Goal: Task Accomplishment & Management: Manage account settings

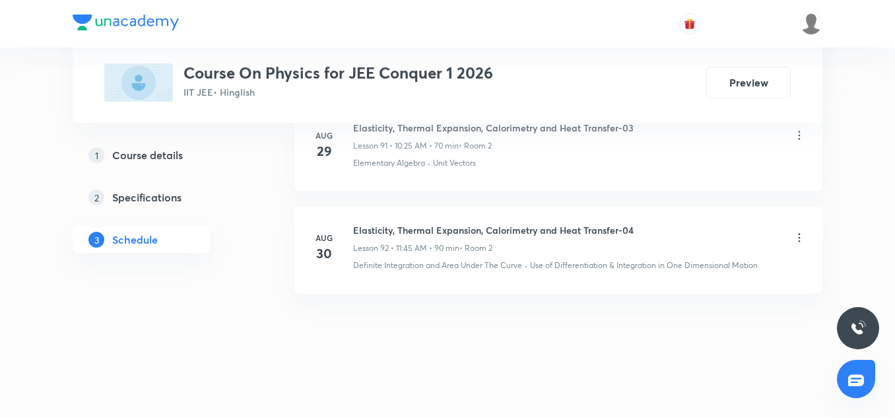
click at [533, 226] on h6 "Elasticity, Thermal Expansion, Calorimetry and Heat Transfer-04" at bounding box center [493, 230] width 281 height 14
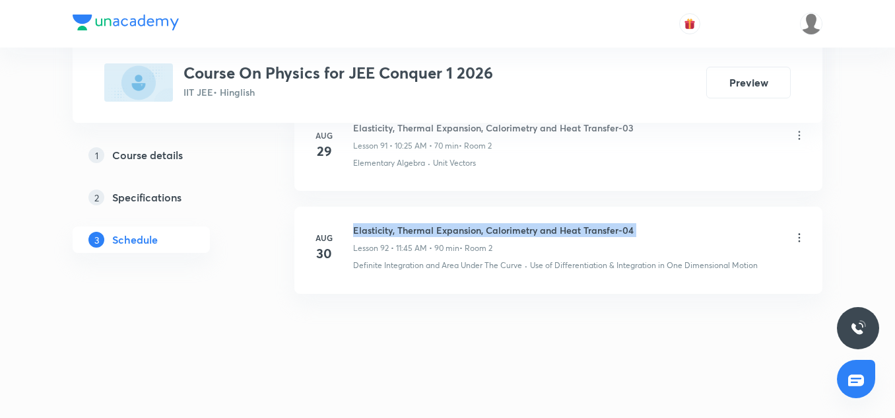
click at [533, 226] on h6 "Elasticity, Thermal Expansion, Calorimetry and Heat Transfer-04" at bounding box center [493, 230] width 281 height 14
copy h6 "Elasticity, Thermal Expansion, Calorimetry and Heat Transfer-04"
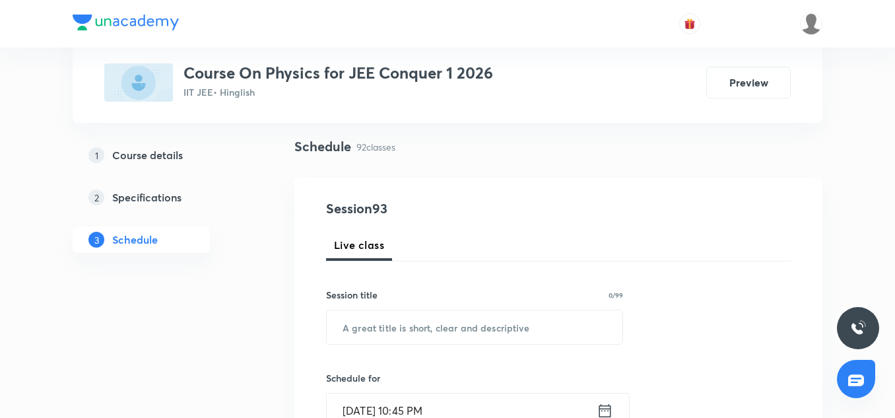
scroll to position [88, 0]
click at [439, 331] on input "text" at bounding box center [475, 325] width 296 height 34
paste input "Elasticity, Thermal Expansion, Calorimetry and Heat Transfer-04"
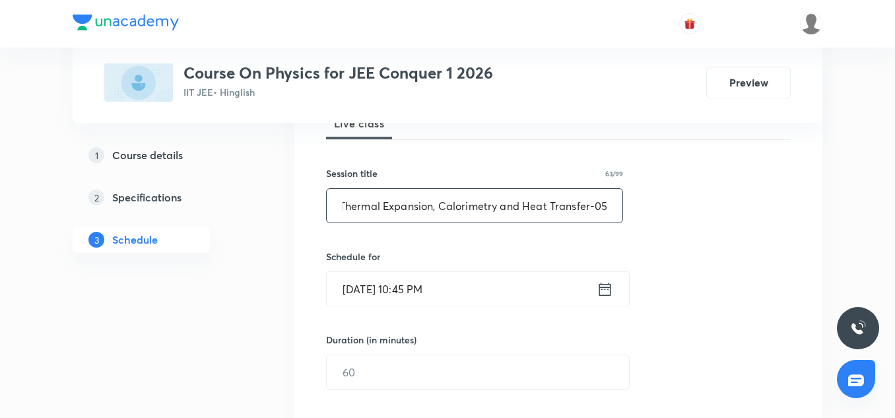
scroll to position [209, 0]
type input "Elasticity, Thermal Expansion, Calorimetry and Heat Transfer-05"
click at [371, 286] on input "Aug 30, 2025, 10:45 PM" at bounding box center [462, 288] width 270 height 34
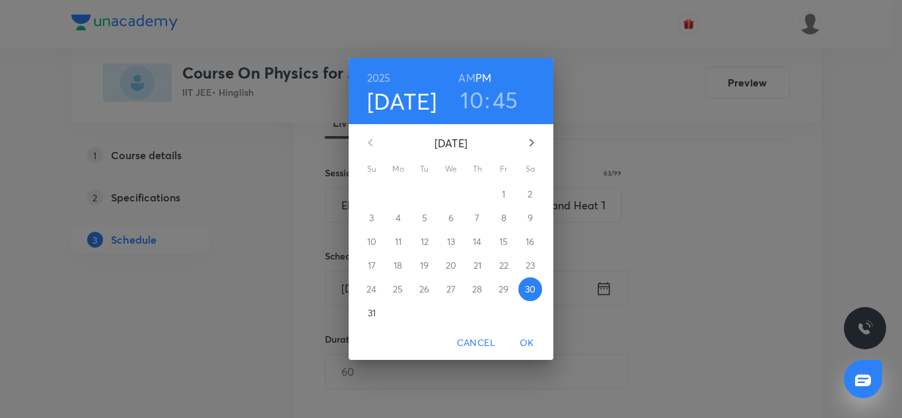
click at [374, 312] on p "31" at bounding box center [372, 312] width 8 height 13
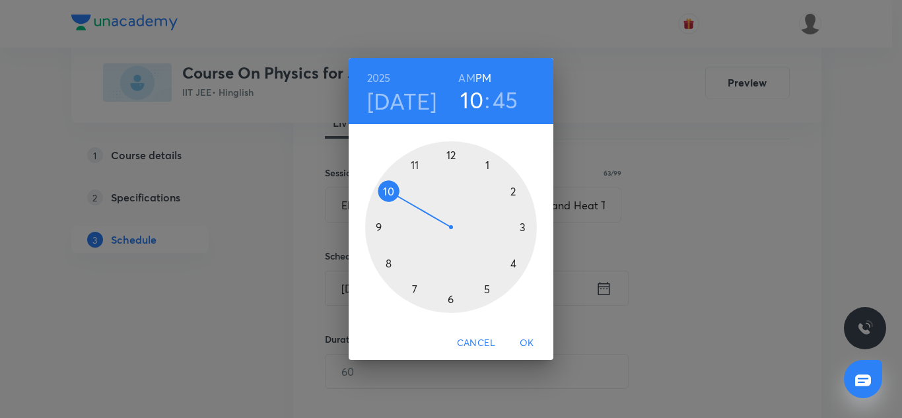
click at [471, 73] on h6 "AM" at bounding box center [466, 78] width 17 height 18
click at [506, 103] on h3 "45" at bounding box center [505, 100] width 26 height 28
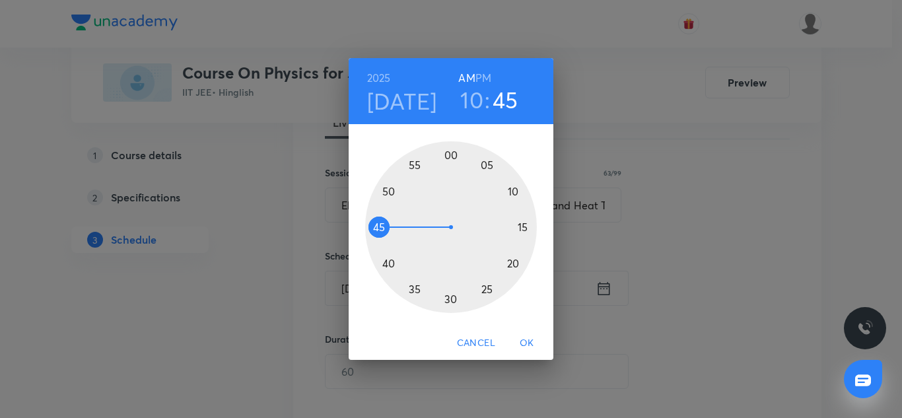
click at [451, 153] on div at bounding box center [451, 227] width 172 height 172
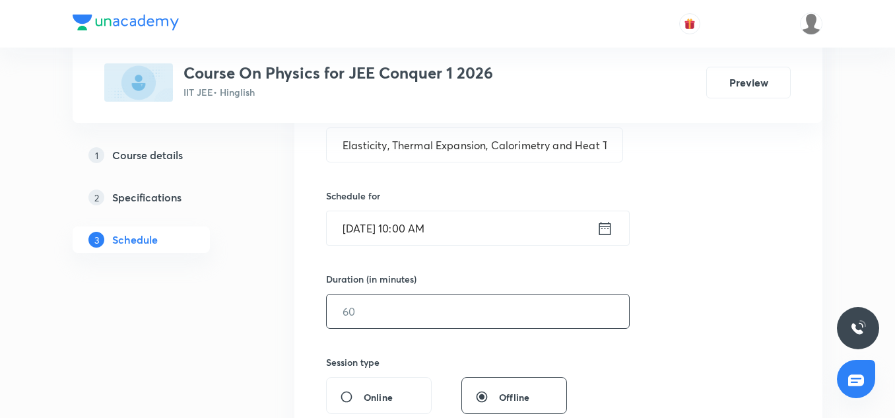
scroll to position [327, 0]
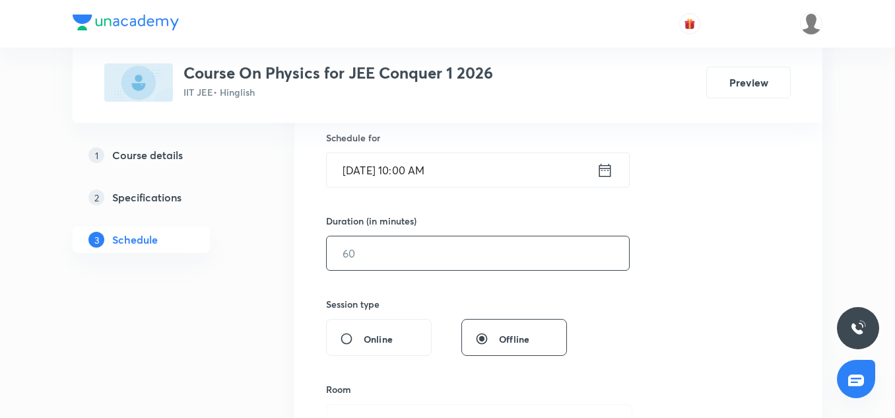
click at [380, 261] on input "text" at bounding box center [478, 253] width 302 height 34
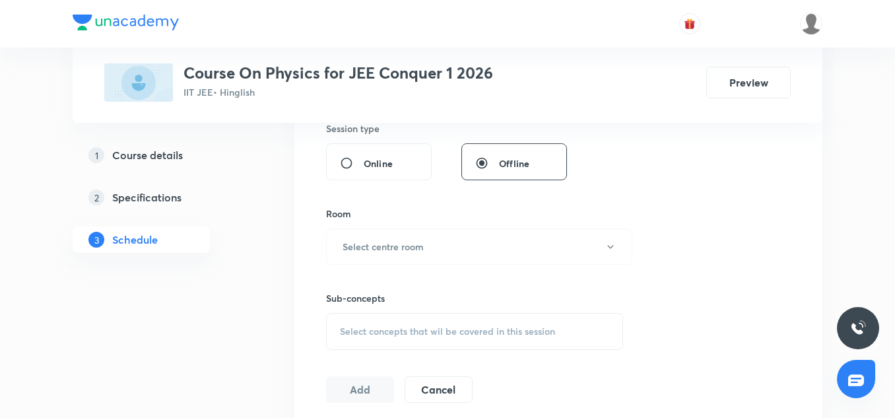
scroll to position [503, 0]
type input "300"
click at [406, 261] on button "Select centre room" at bounding box center [479, 246] width 306 height 36
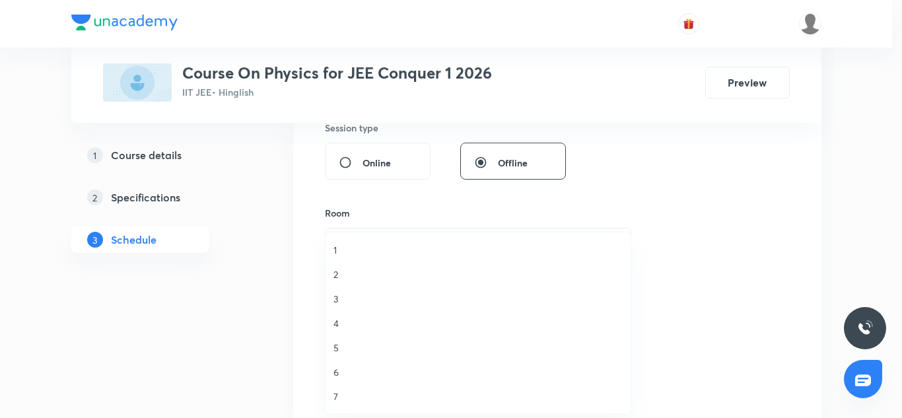
click at [353, 304] on span "3" at bounding box center [477, 299] width 289 height 14
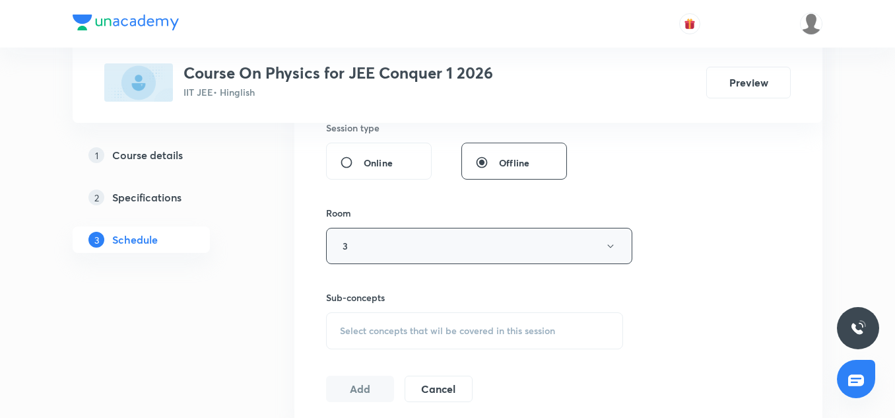
click at [370, 244] on button "3" at bounding box center [479, 246] width 306 height 36
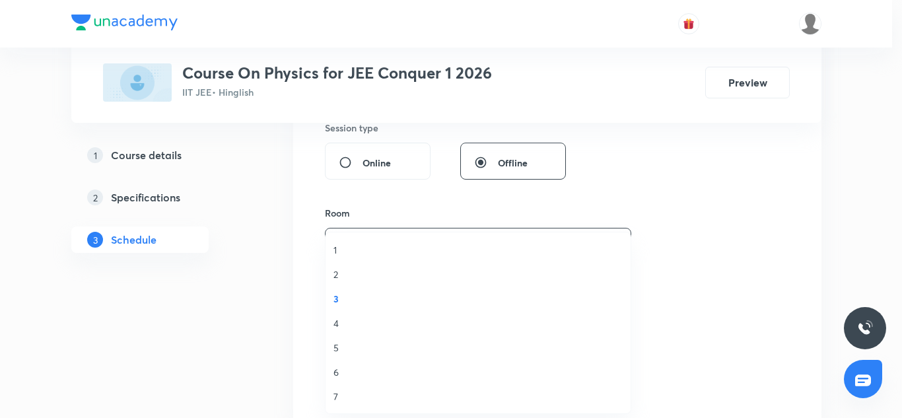
click at [334, 281] on li "2" at bounding box center [477, 274] width 305 height 24
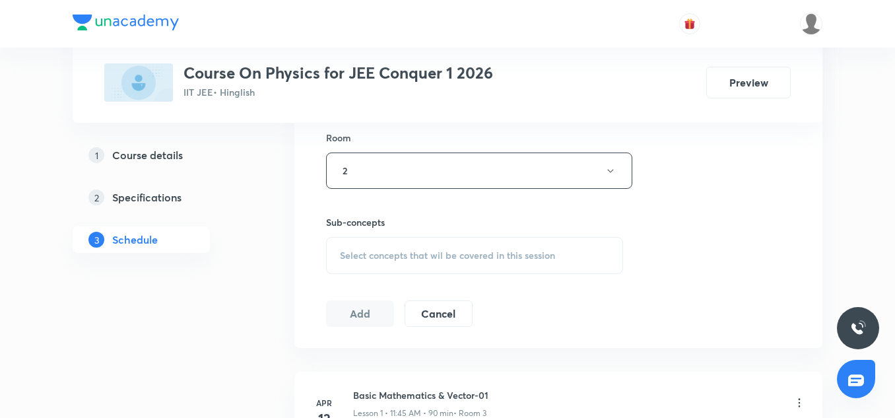
scroll to position [583, 0]
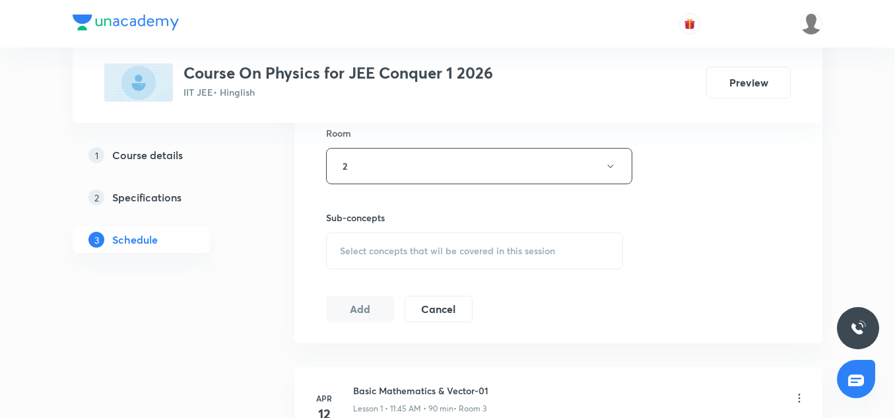
click at [376, 271] on div "Session 93 Live class Session title 63/99 Elasticity, Thermal Expansion, Calori…" at bounding box center [558, 12] width 465 height 620
click at [374, 249] on span "Select concepts that wil be covered in this session" at bounding box center [447, 251] width 215 height 11
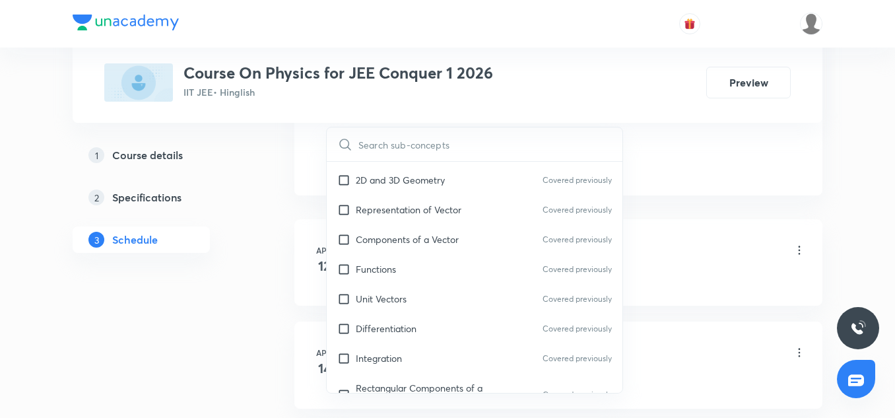
scroll to position [235, 0]
click at [388, 231] on div "Components of a Vector Covered previously" at bounding box center [475, 239] width 296 height 30
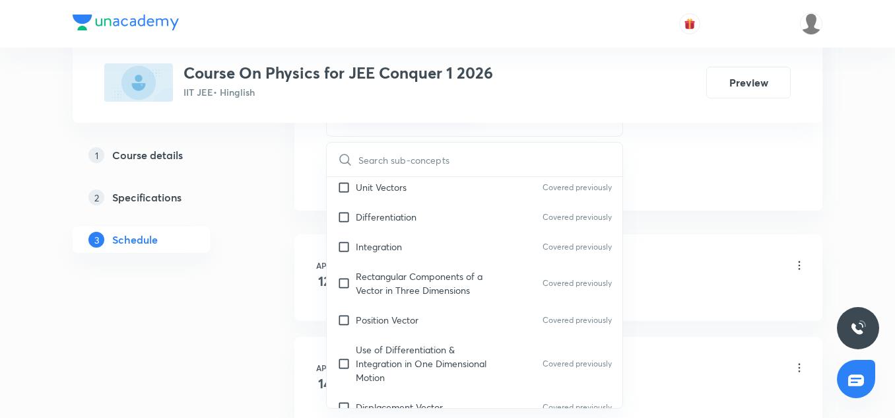
scroll to position [366, 0]
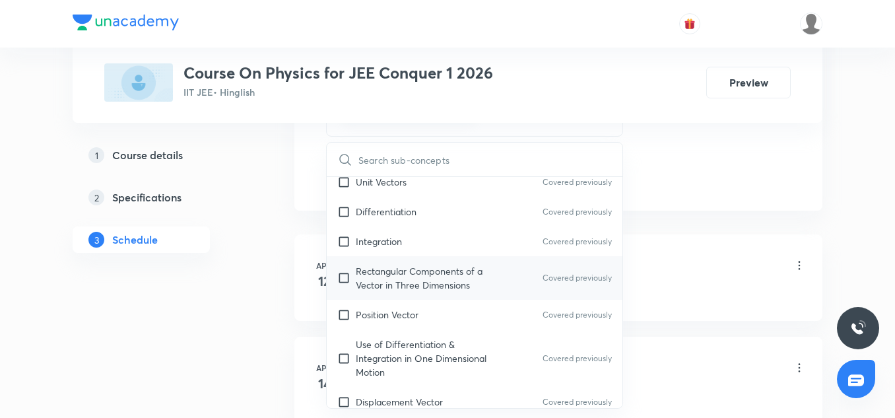
click at [389, 288] on p "Rectangular Components of a Vector in Three Dimensions" at bounding box center [422, 278] width 133 height 28
checkbox input "true"
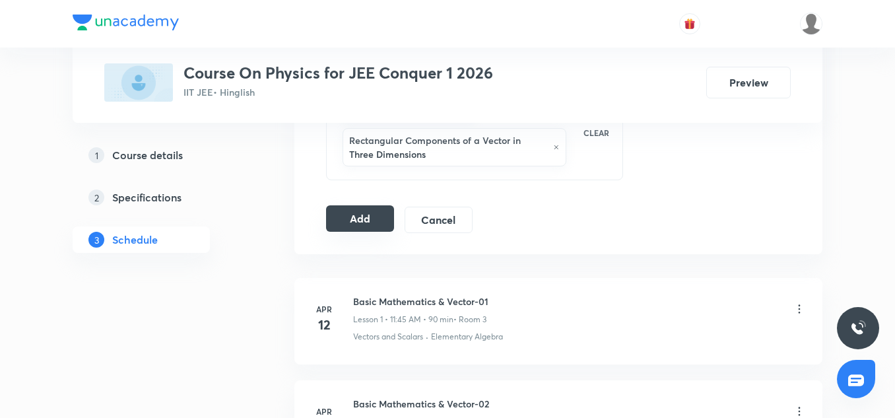
click at [362, 232] on div "Add Cancel" at bounding box center [404, 220] width 157 height 26
click at [357, 220] on button "Add" at bounding box center [360, 218] width 68 height 26
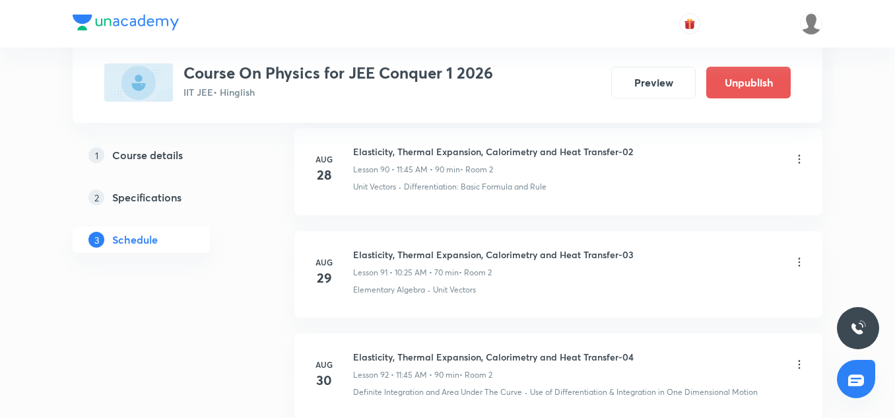
scroll to position [9618, 0]
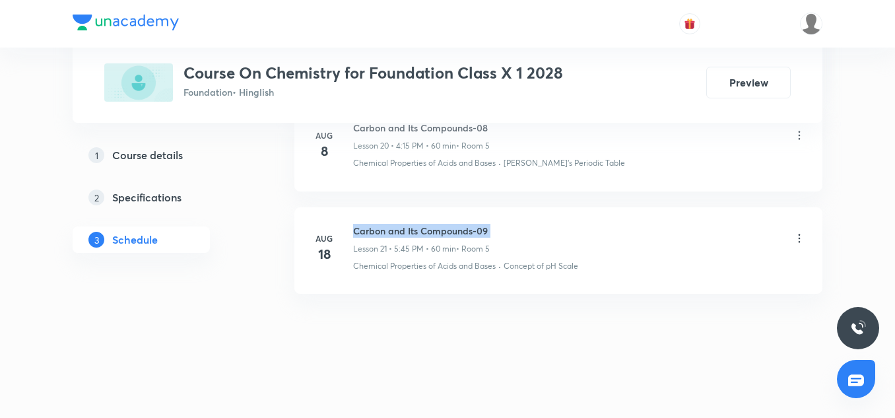
drag, startPoint x: 0, startPoint y: 0, endPoint x: 386, endPoint y: 236, distance: 452.3
click at [386, 236] on h6 "Carbon and Its Compounds-09" at bounding box center [421, 231] width 137 height 14
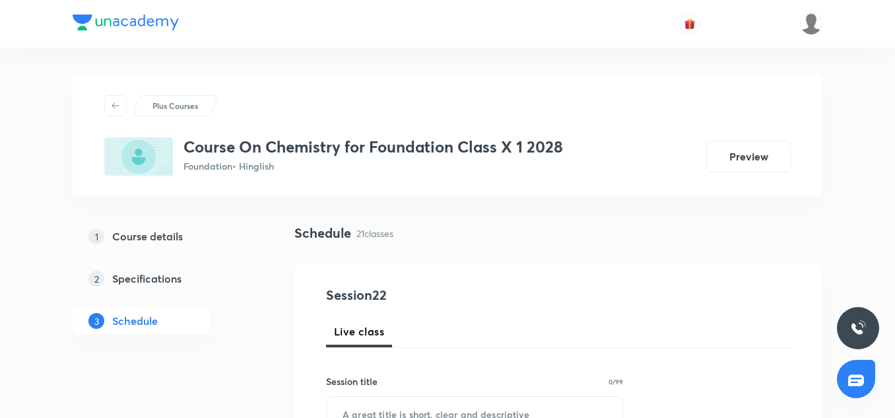
scroll to position [92, 0]
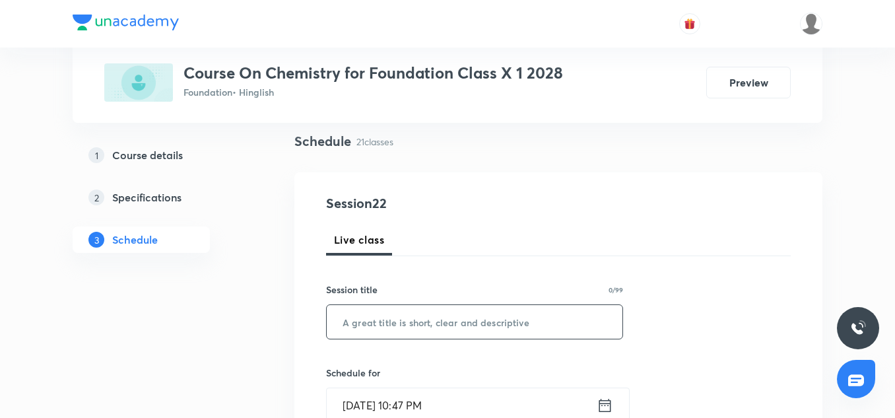
click at [376, 314] on input "text" at bounding box center [475, 322] width 296 height 34
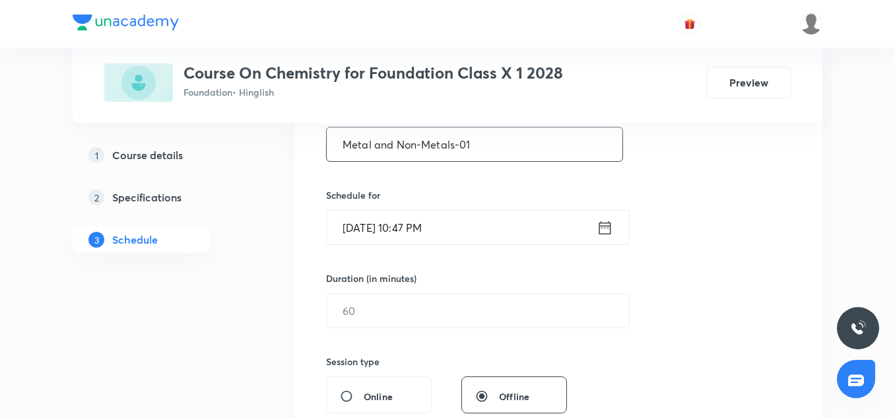
scroll to position [270, 0]
type input "Metal and Non-Metals-01"
click at [362, 217] on input "Aug 30, 2025, 10:47 PM" at bounding box center [462, 227] width 270 height 34
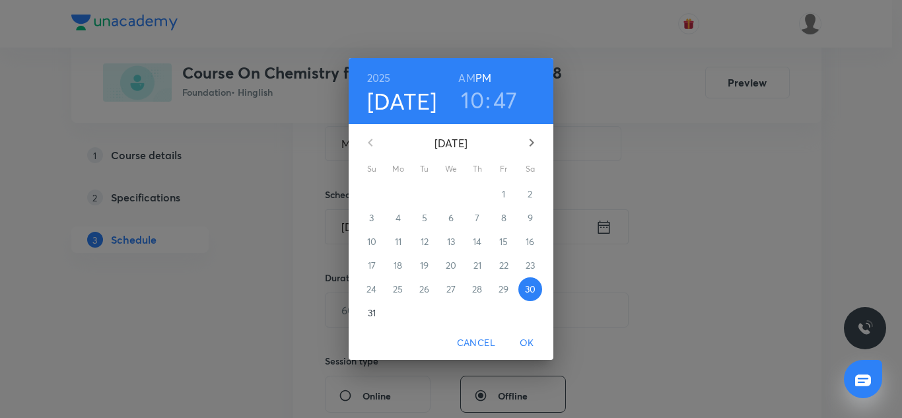
click at [372, 308] on p "31" at bounding box center [372, 312] width 8 height 13
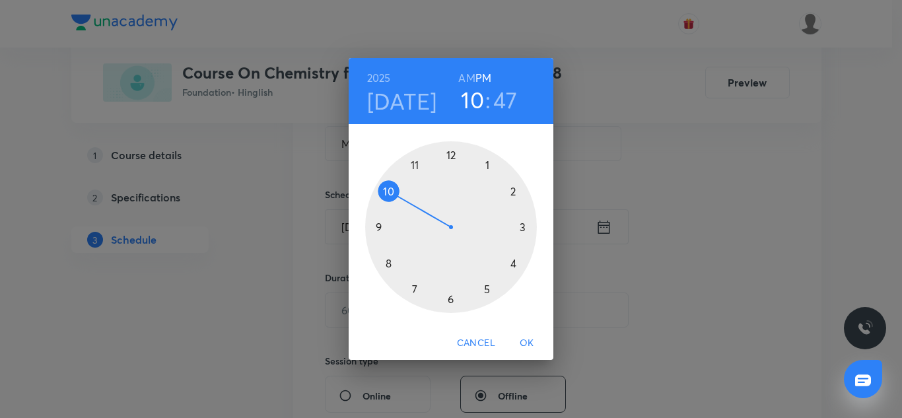
click at [479, 98] on h3 "10" at bounding box center [472, 100] width 23 height 28
click at [448, 156] on div at bounding box center [451, 227] width 172 height 172
click at [517, 230] on div at bounding box center [451, 227] width 172 height 172
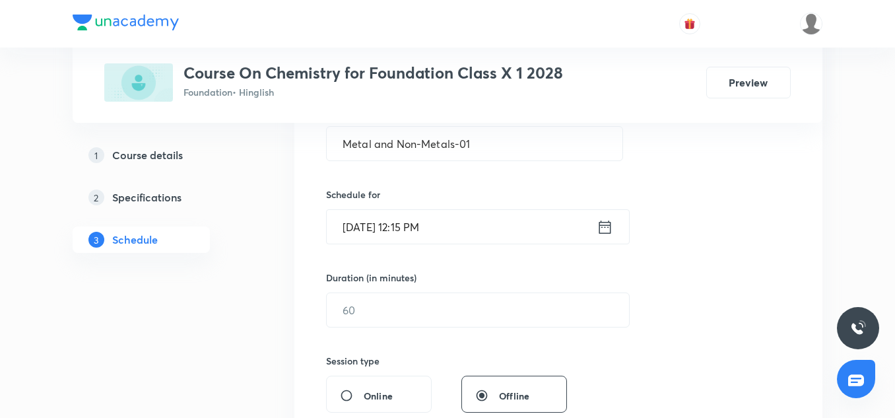
scroll to position [341, 0]
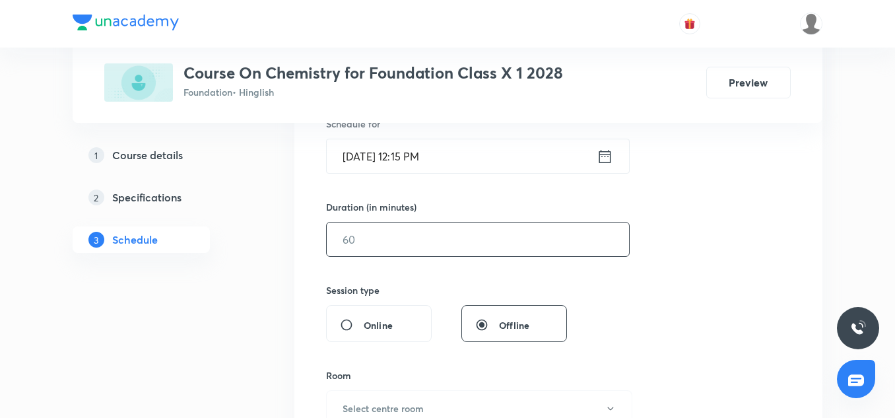
click at [356, 246] on input "text" at bounding box center [478, 239] width 302 height 34
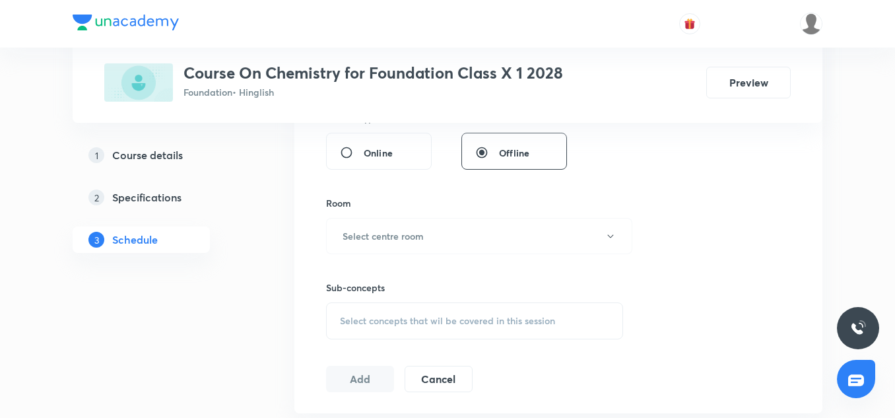
scroll to position [520, 0]
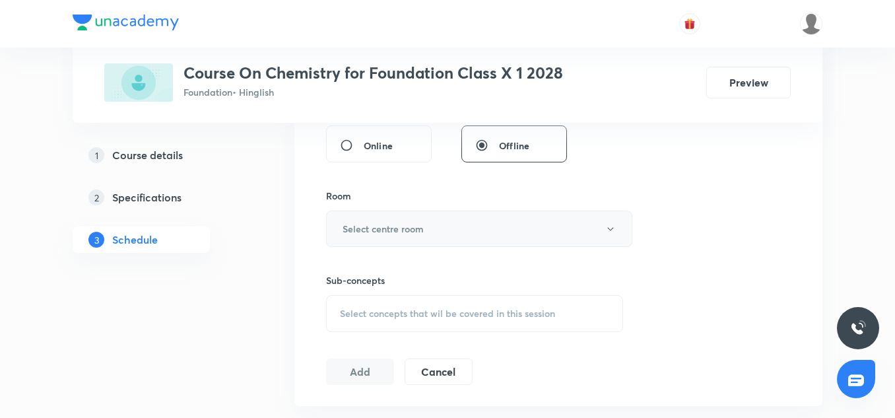
type input "90"
click at [387, 230] on h6 "Select centre room" at bounding box center [383, 229] width 81 height 14
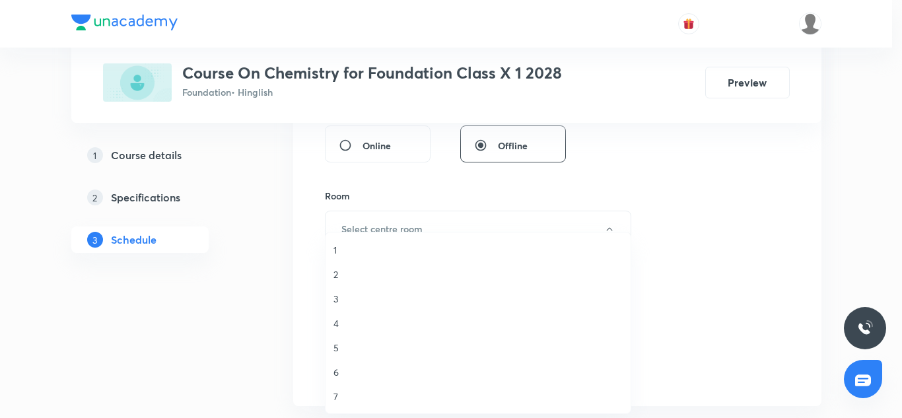
click at [342, 305] on span "3" at bounding box center [477, 299] width 289 height 14
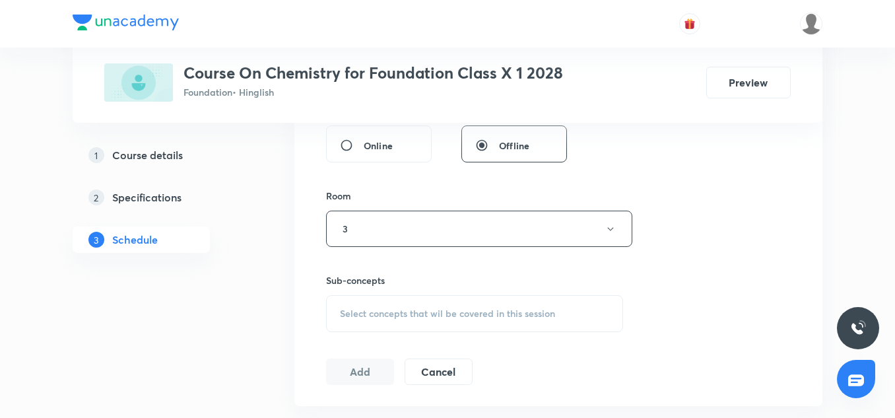
scroll to position [622, 0]
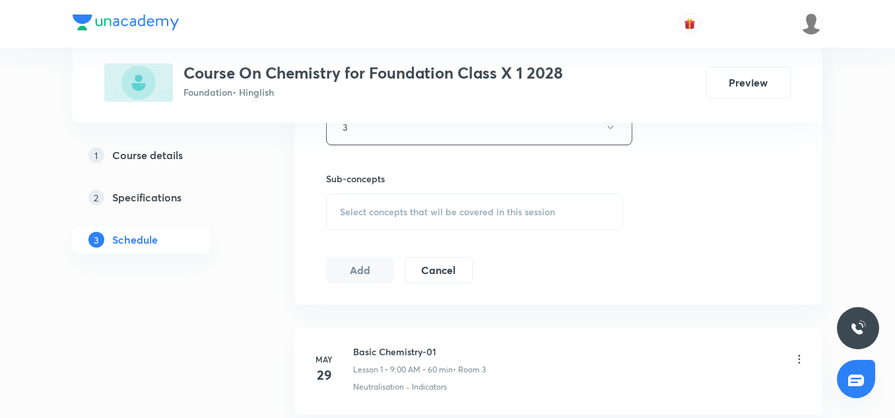
click at [378, 224] on div "Select concepts that wil be covered in this session" at bounding box center [474, 211] width 297 height 37
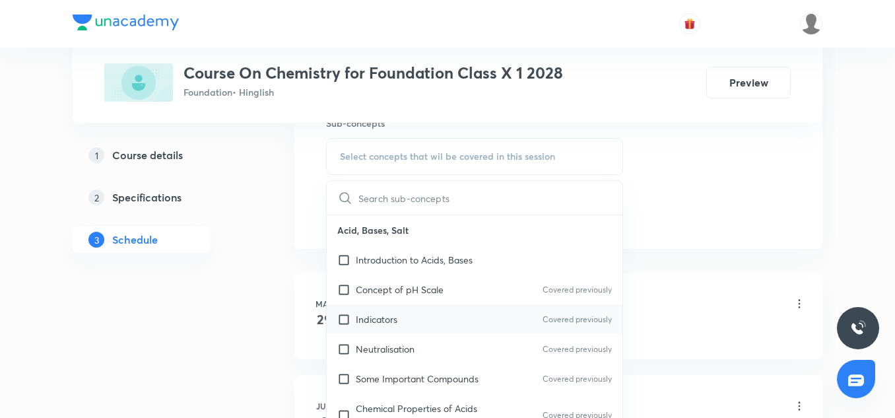
scroll to position [106, 0]
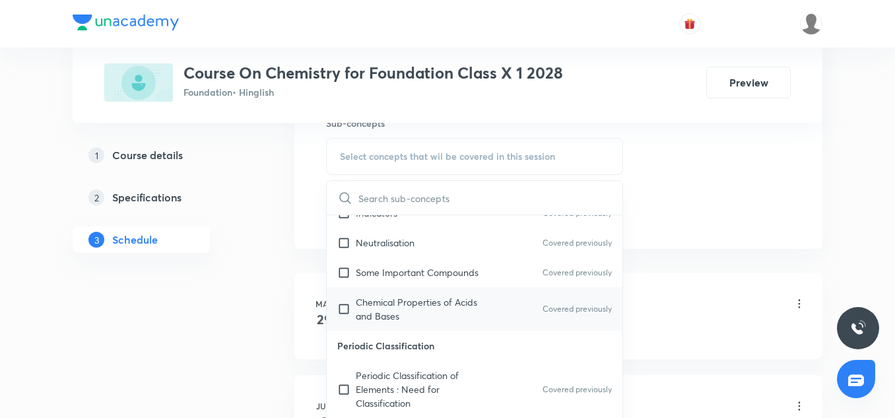
click at [384, 306] on p "Chemical Properties of Acids and Bases" at bounding box center [422, 309] width 133 height 28
checkbox input "true"
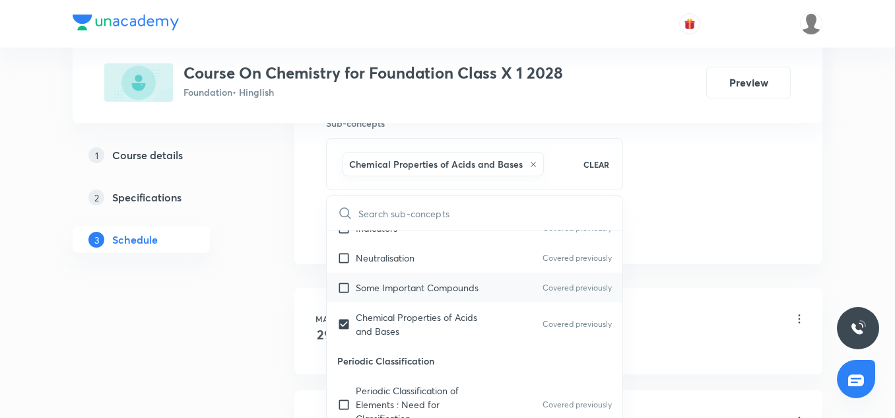
click at [384, 275] on div "Some Important Compounds Covered previously" at bounding box center [475, 288] width 296 height 30
checkbox input "true"
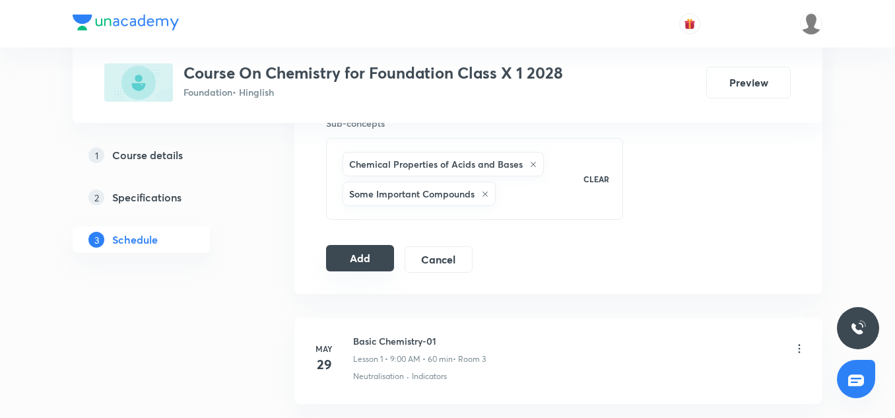
click at [351, 255] on button "Add" at bounding box center [360, 258] width 68 height 26
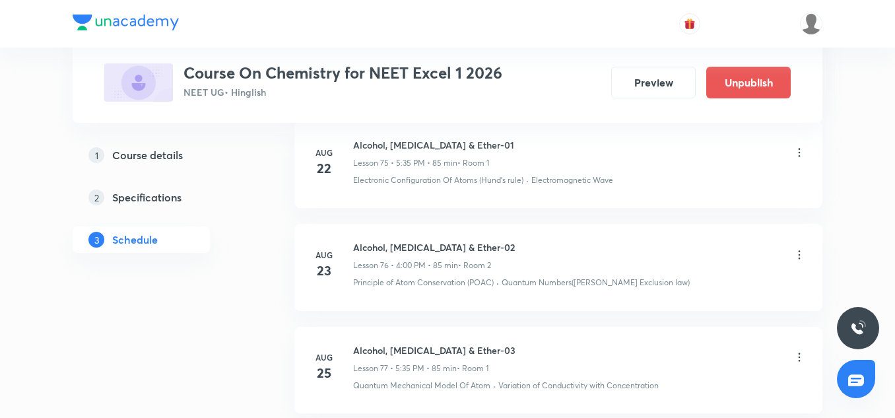
scroll to position [9011, 0]
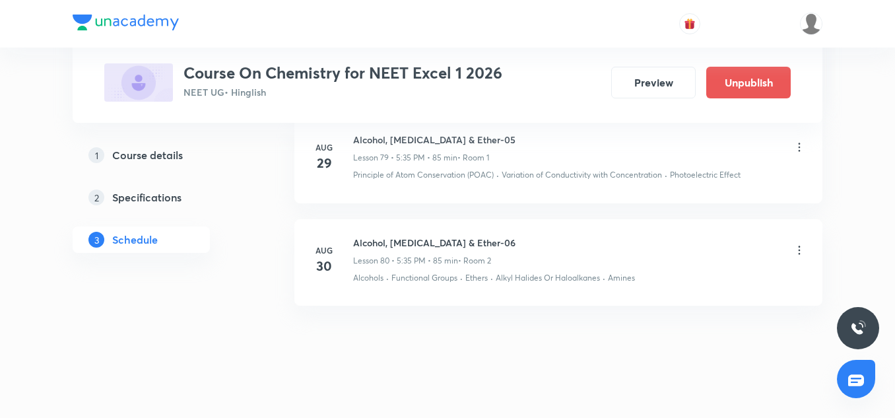
click at [374, 236] on h6 "Alcohol, Phenol & Ether-06" at bounding box center [434, 243] width 162 height 14
copy h6 "Alcohol, Phenol & Ether-06"
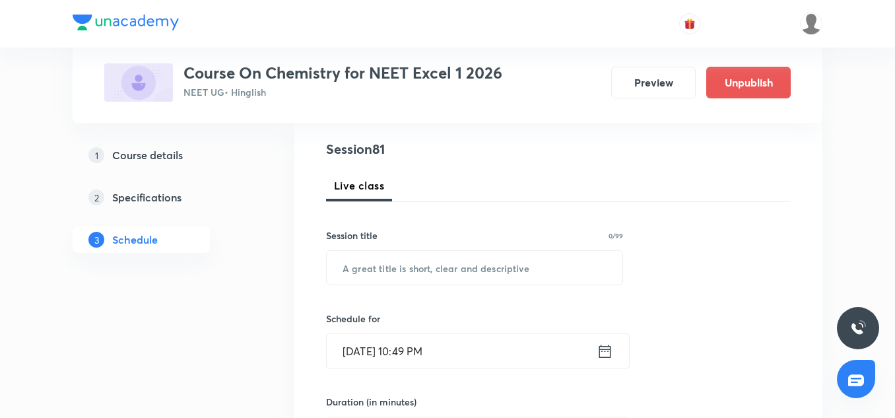
scroll to position [148, 0]
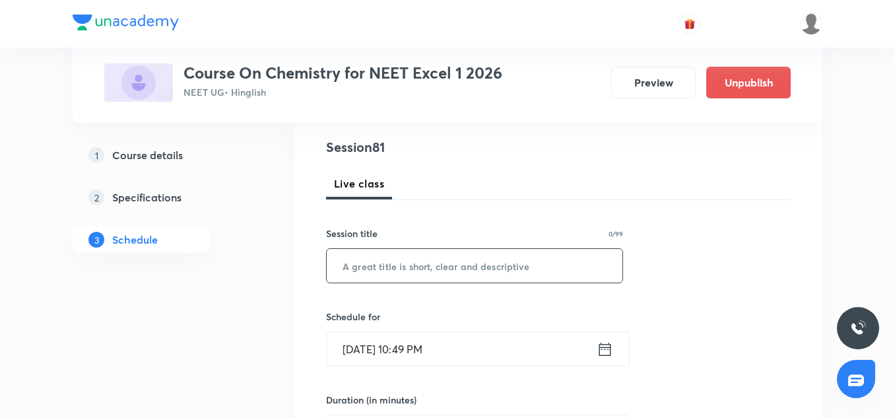
click at [376, 276] on input "text" at bounding box center [475, 266] width 296 height 34
paste input "Alcohol, Phenol & Ether-06"
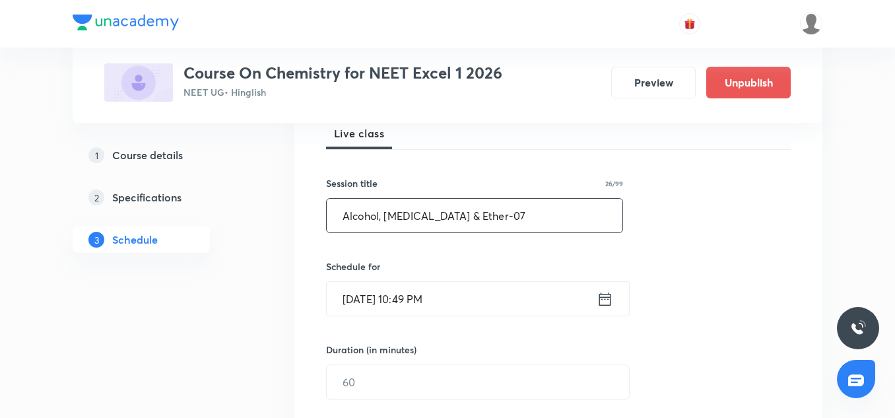
scroll to position [216, 0]
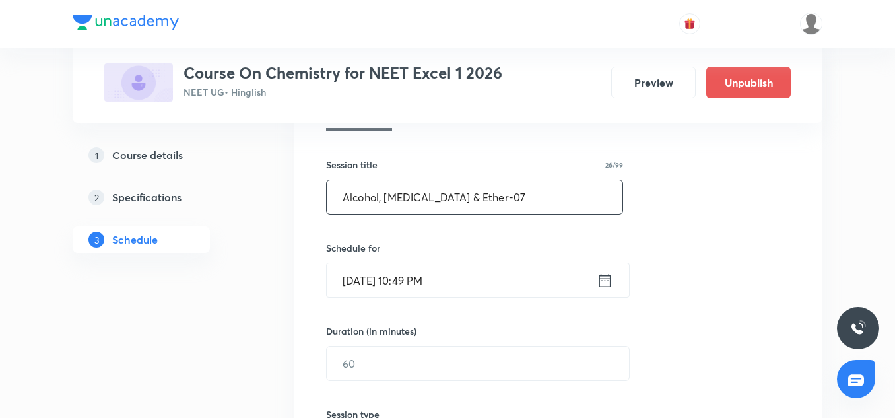
type input "Alcohol, Phenol & Ether-07"
click at [360, 273] on input "[DATE] 10:49 PM" at bounding box center [462, 280] width 270 height 34
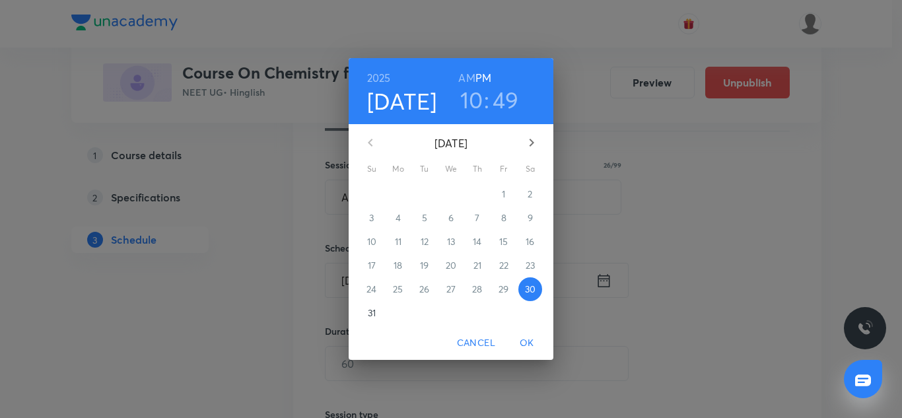
click at [373, 308] on p "31" at bounding box center [372, 312] width 8 height 13
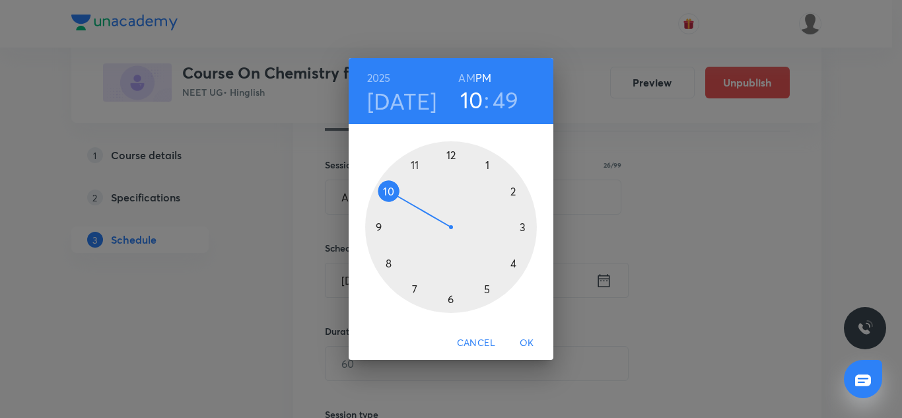
click at [377, 228] on div at bounding box center [451, 227] width 172 height 172
click at [448, 296] on div at bounding box center [451, 227] width 172 height 172
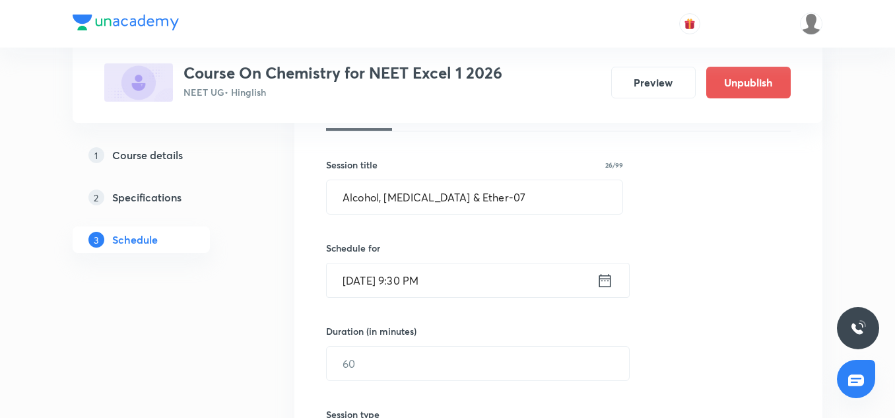
click at [484, 275] on input "Aug 31, 2025, 9:30 PM" at bounding box center [462, 280] width 270 height 34
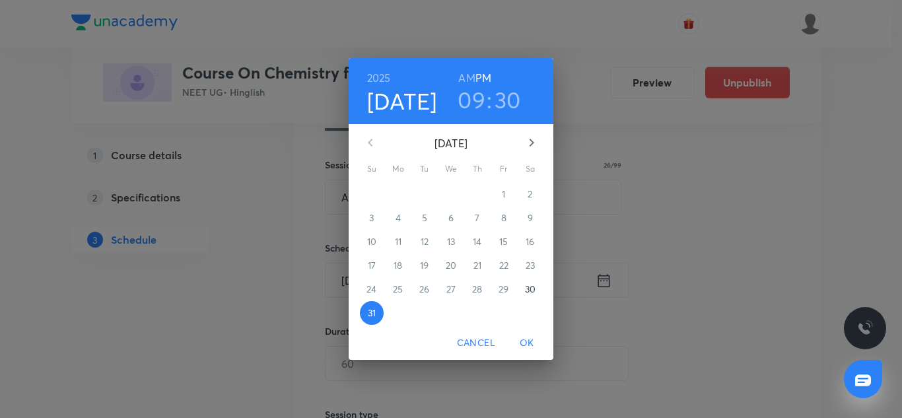
click at [466, 80] on h6 "AM" at bounding box center [466, 78] width 17 height 18
click at [528, 336] on span "OK" at bounding box center [527, 343] width 32 height 17
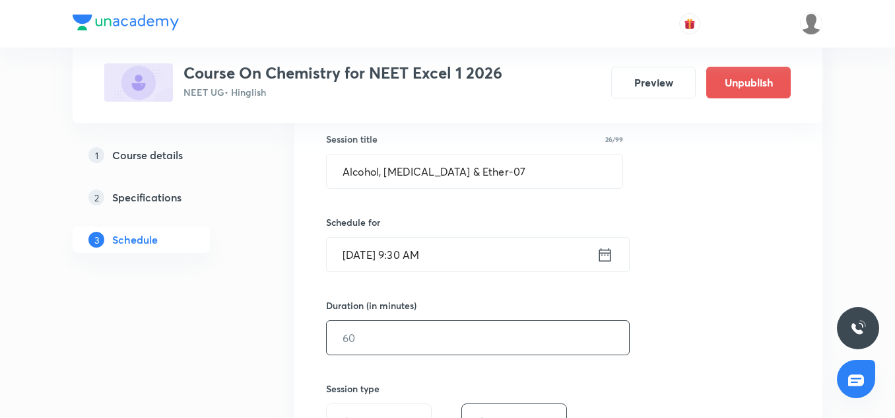
scroll to position [263, 0]
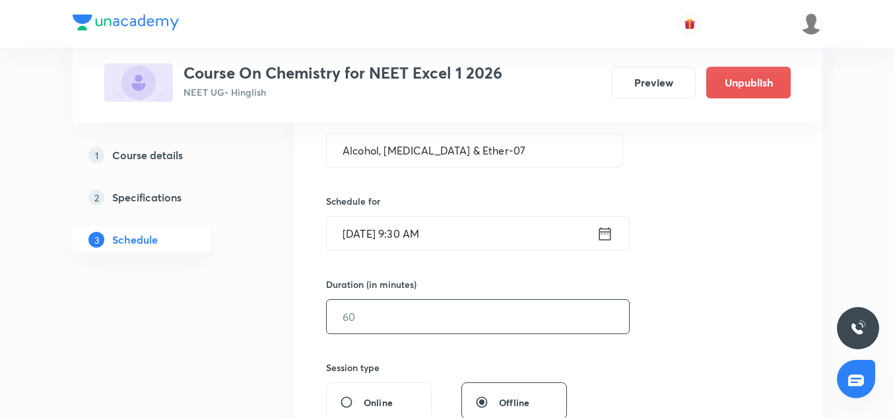
click at [368, 325] on input "text" at bounding box center [478, 317] width 302 height 34
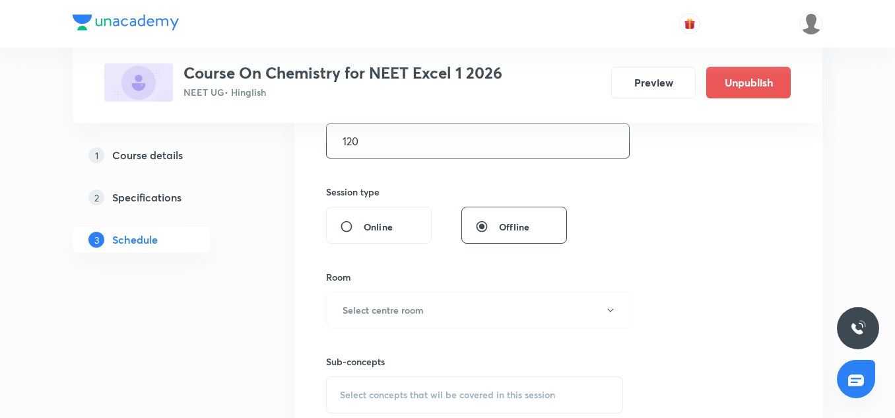
scroll to position [452, 0]
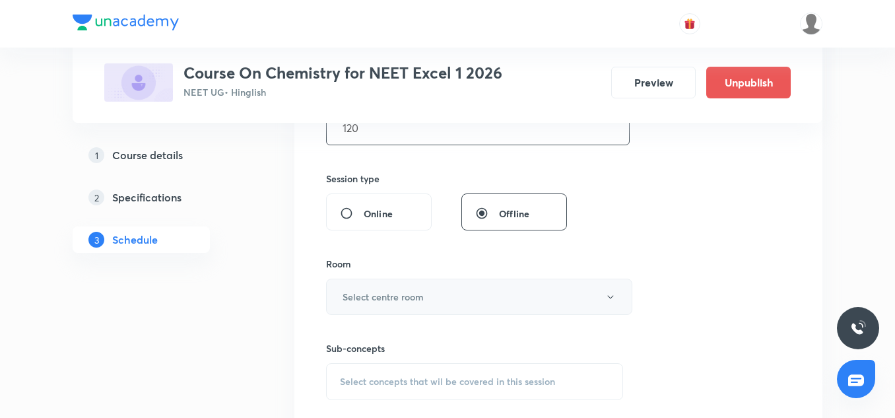
type input "120"
click at [370, 304] on button "Select centre room" at bounding box center [479, 297] width 306 height 36
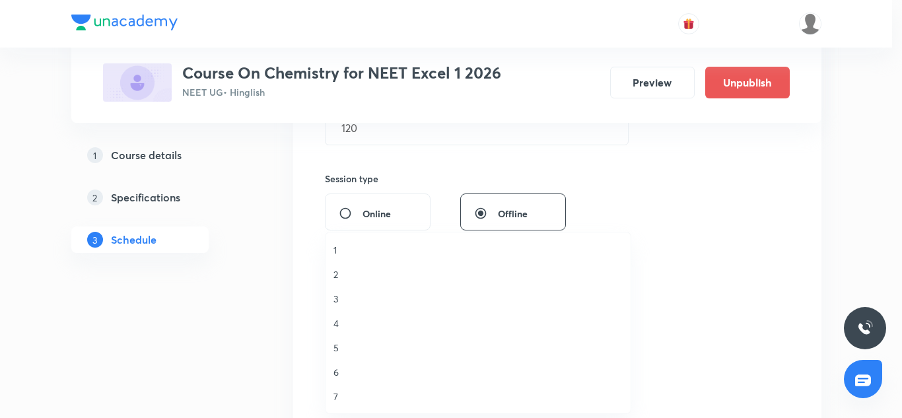
click at [337, 256] on span "1" at bounding box center [477, 250] width 289 height 14
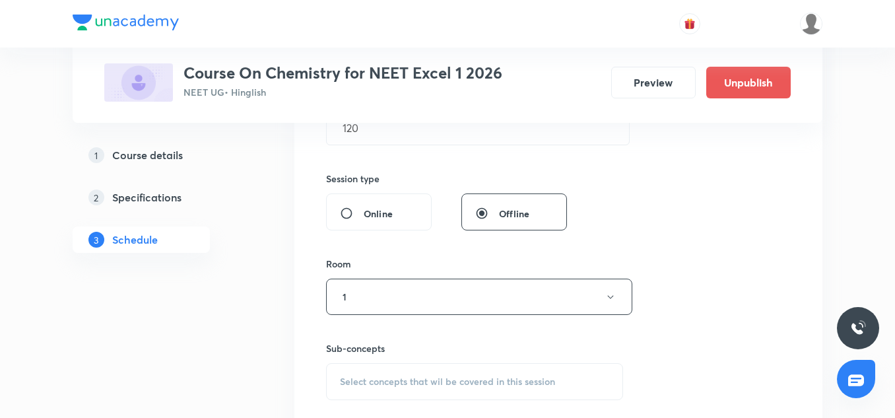
scroll to position [523, 0]
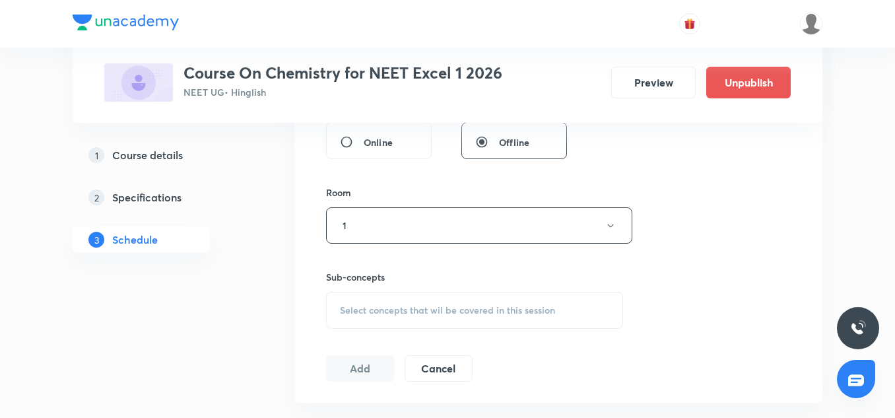
click at [406, 303] on div "Select concepts that wil be covered in this session" at bounding box center [474, 310] width 297 height 37
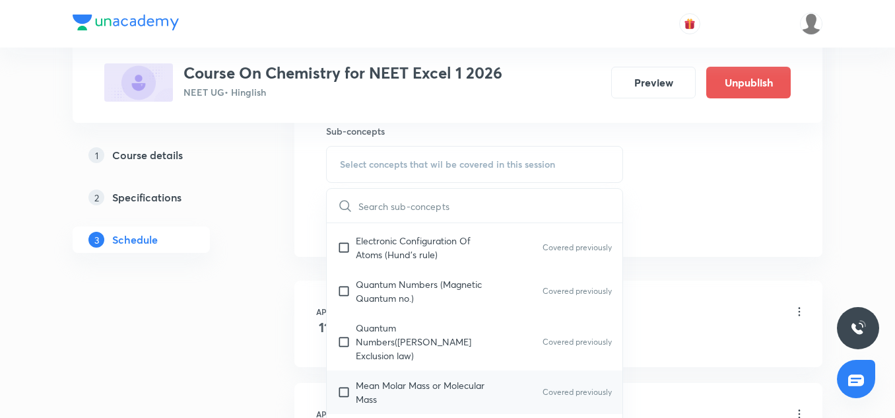
scroll to position [471, 0]
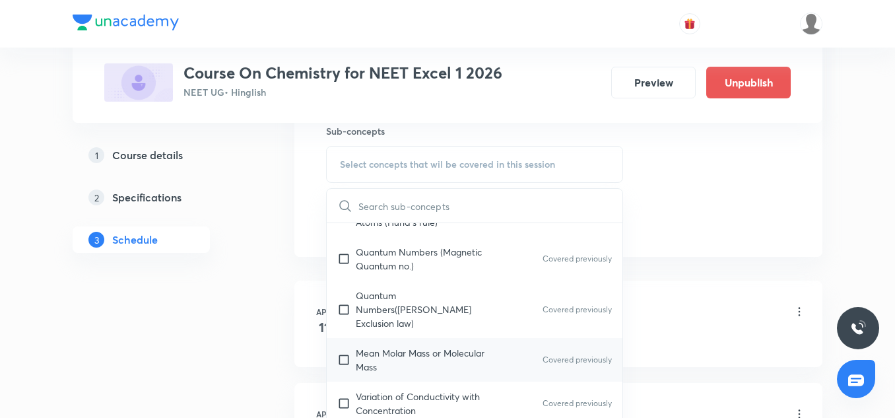
click at [392, 338] on div "Mean Molar Mass or Molecular Mass Covered previously" at bounding box center [475, 360] width 296 height 44
checkbox input "true"
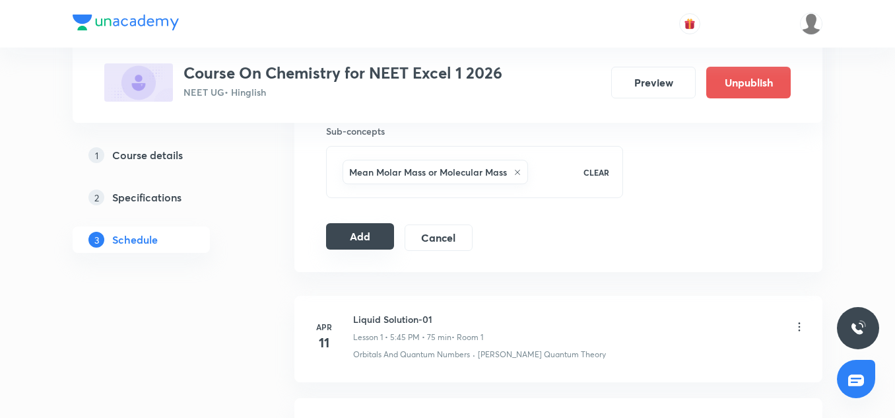
click at [358, 244] on button "Add" at bounding box center [360, 236] width 68 height 26
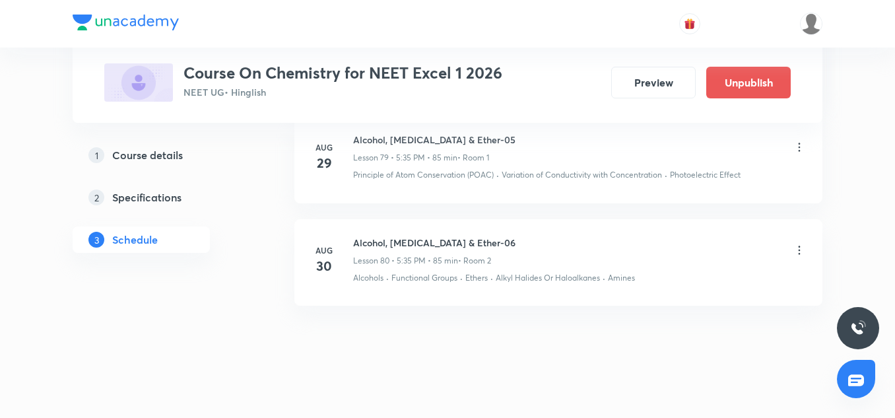
scroll to position [8388, 0]
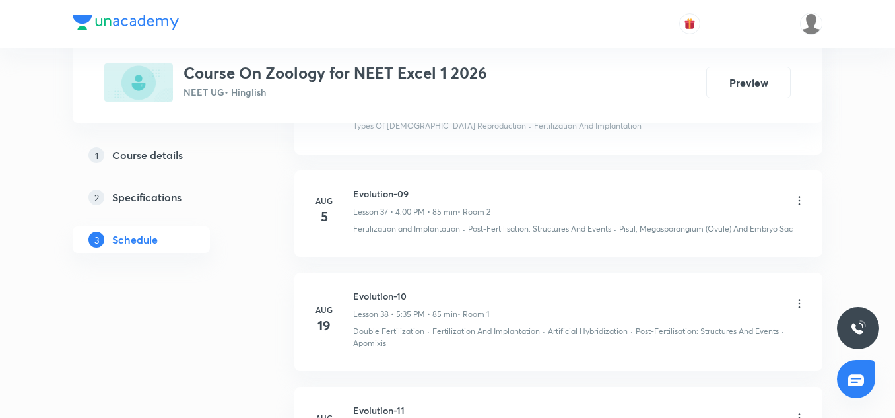
scroll to position [4777, 0]
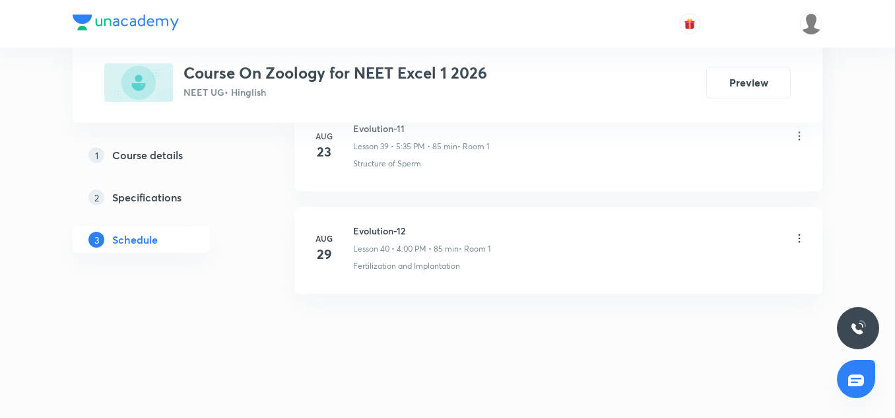
click at [379, 234] on h6 "Evolution-12" at bounding box center [421, 231] width 137 height 14
copy h6 "Evolution-12"
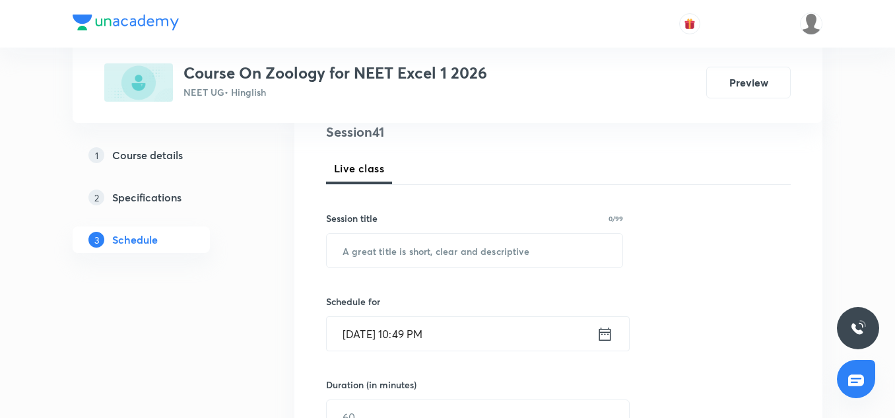
scroll to position [175, 0]
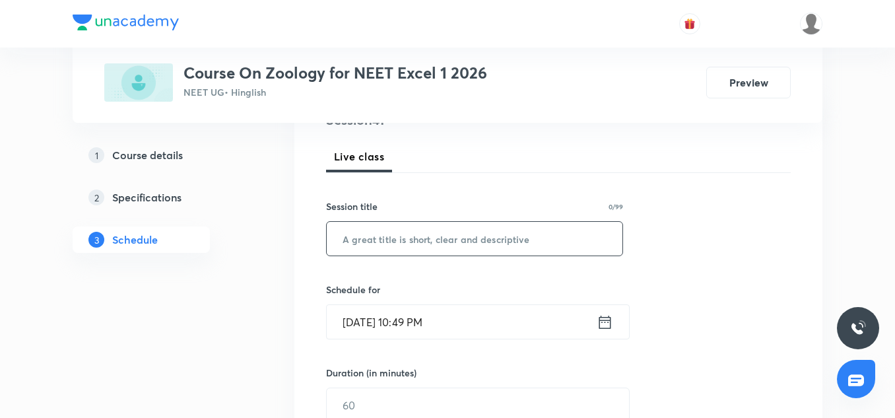
click at [373, 248] on input "text" at bounding box center [475, 239] width 296 height 34
paste input "Evolution-12"
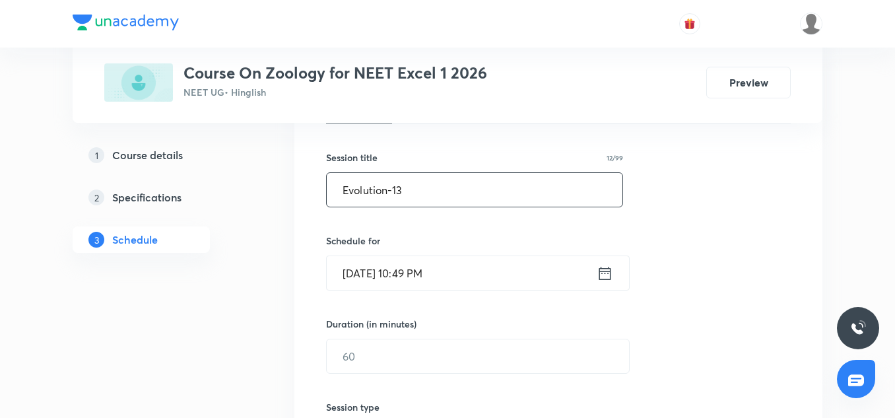
scroll to position [226, 0]
type input "Evolution-13"
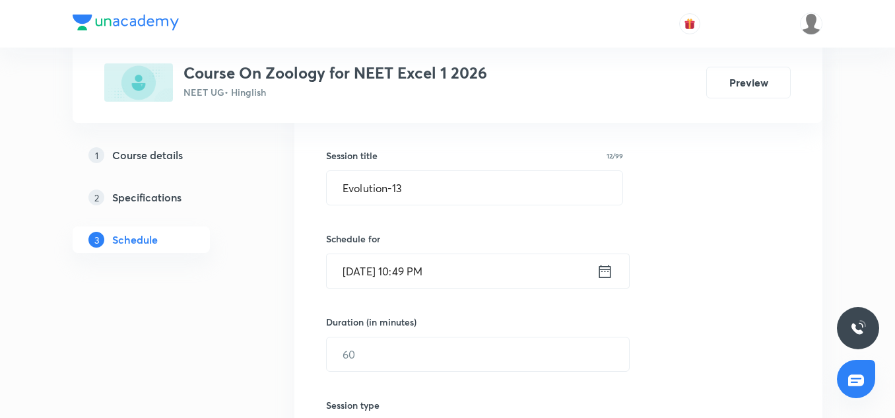
click at [360, 271] on input "[DATE] 10:49 PM" at bounding box center [462, 271] width 270 height 34
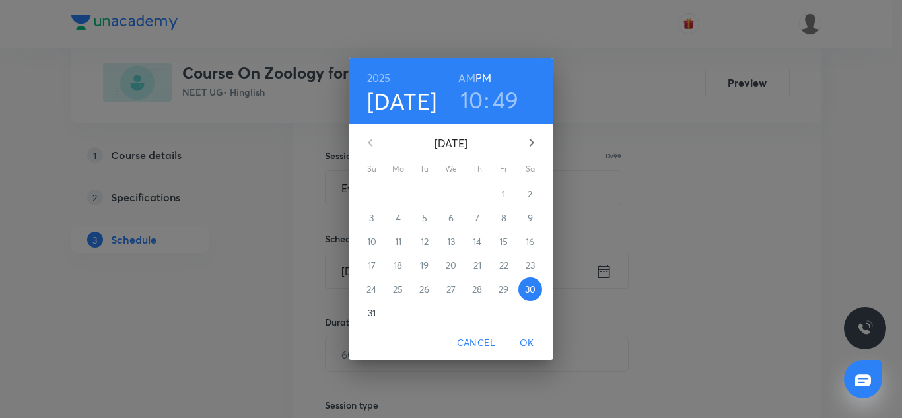
click at [364, 312] on span "31" at bounding box center [372, 312] width 24 height 13
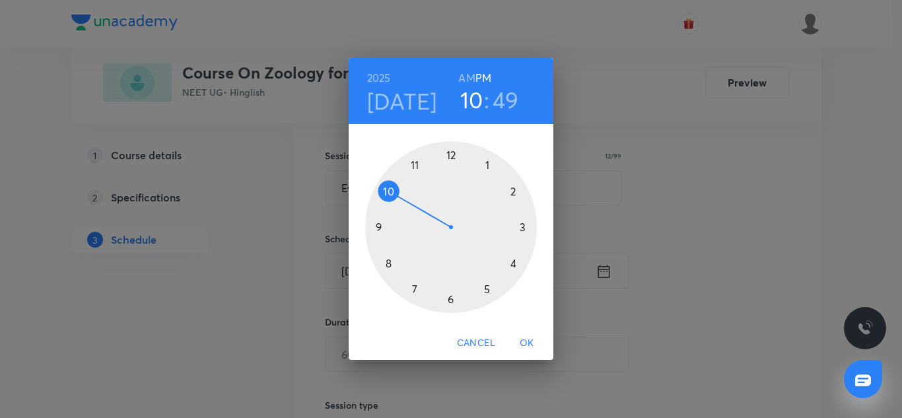
click at [449, 154] on div at bounding box center [451, 227] width 172 height 172
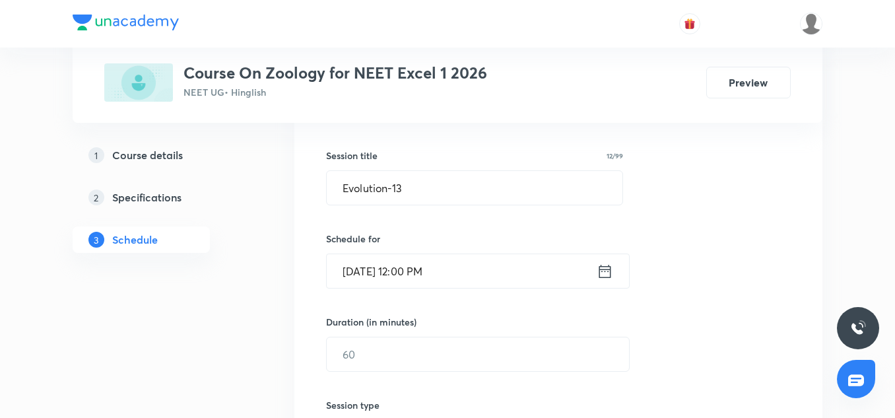
scroll to position [305, 0]
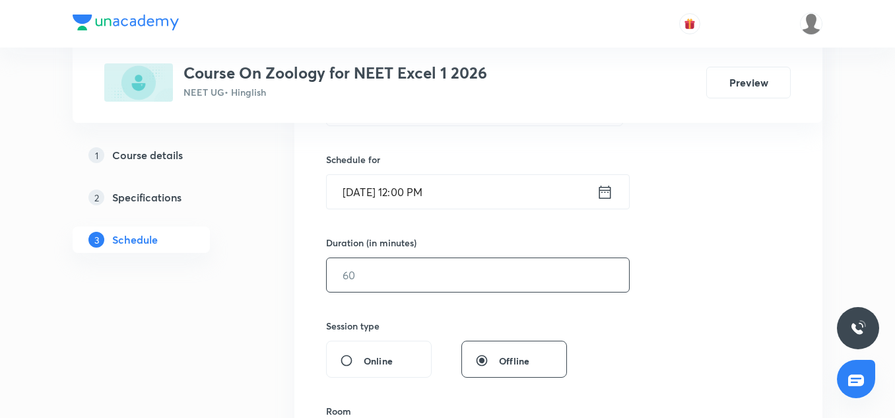
click at [406, 282] on input "text" at bounding box center [478, 275] width 302 height 34
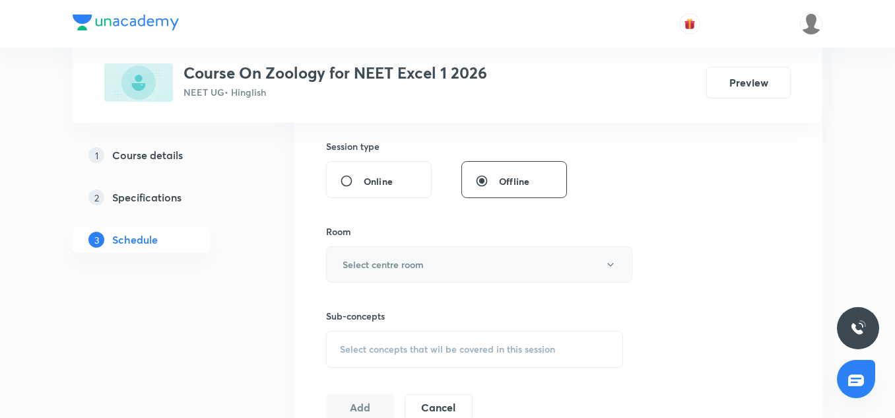
scroll to position [485, 0]
type input "90"
click at [402, 276] on button "Select centre room" at bounding box center [479, 264] width 306 height 36
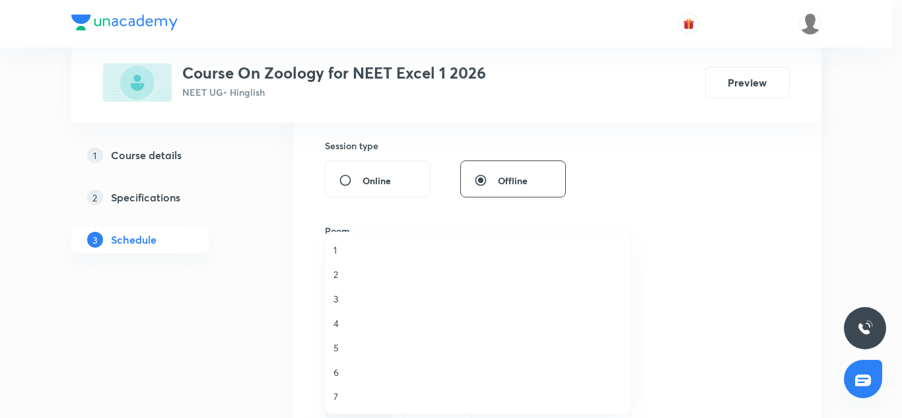
click at [337, 254] on span "1" at bounding box center [477, 250] width 289 height 14
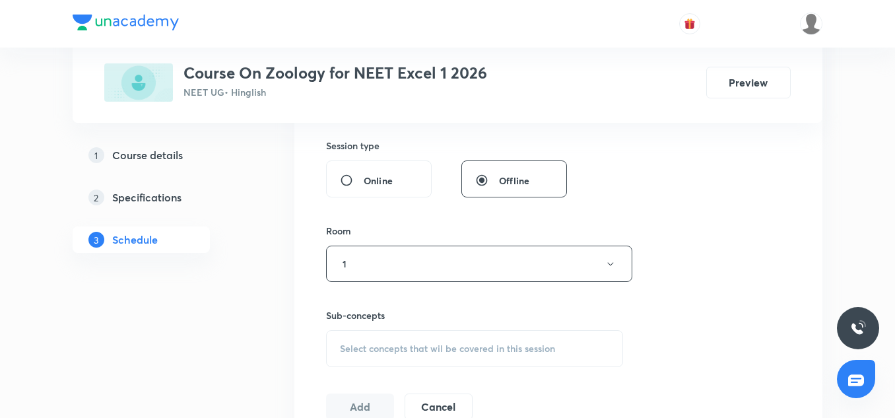
scroll to position [546, 0]
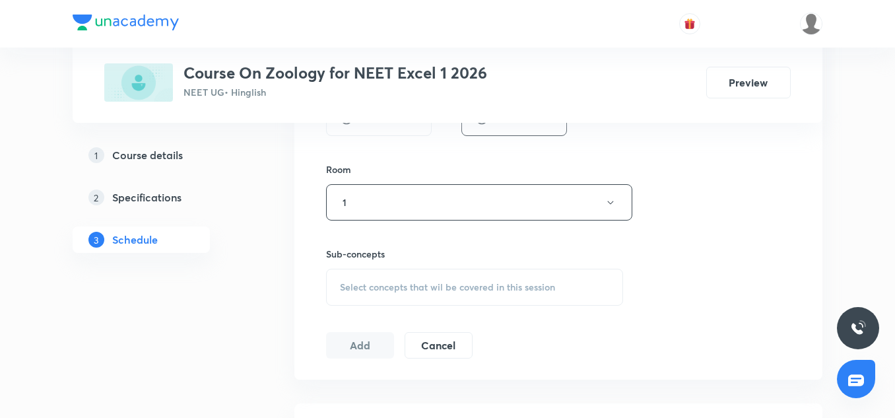
click at [368, 277] on div "Select concepts that wil be covered in this session" at bounding box center [474, 287] width 297 height 37
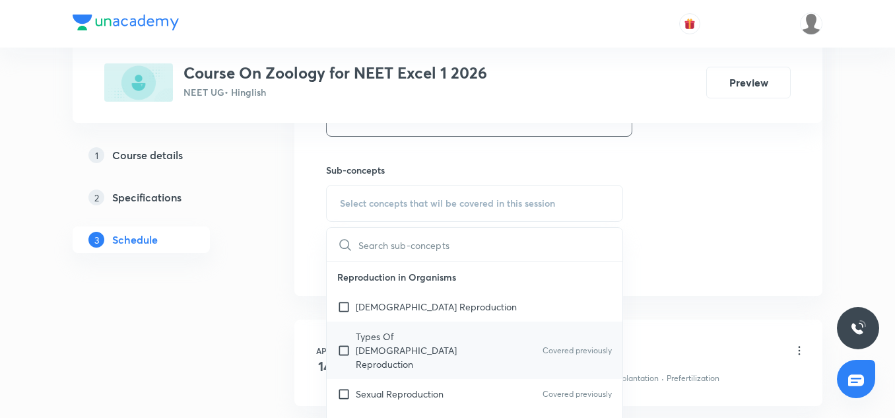
scroll to position [121, 0]
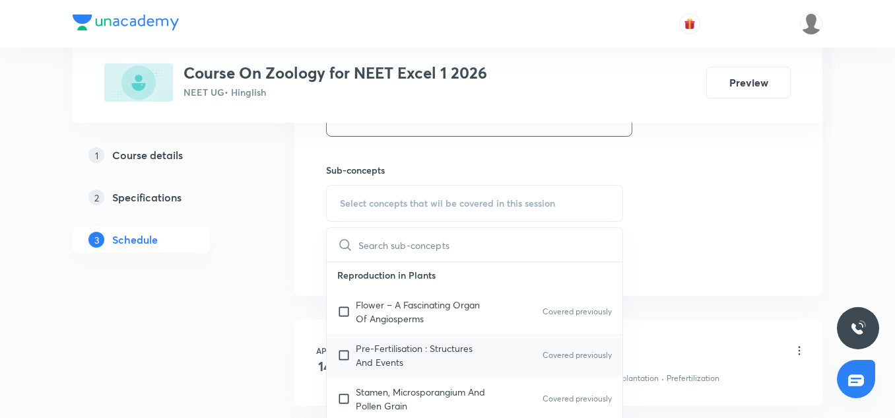
click at [381, 341] on p "Pre-Fertilisation : Structures And Events" at bounding box center [422, 355] width 133 height 28
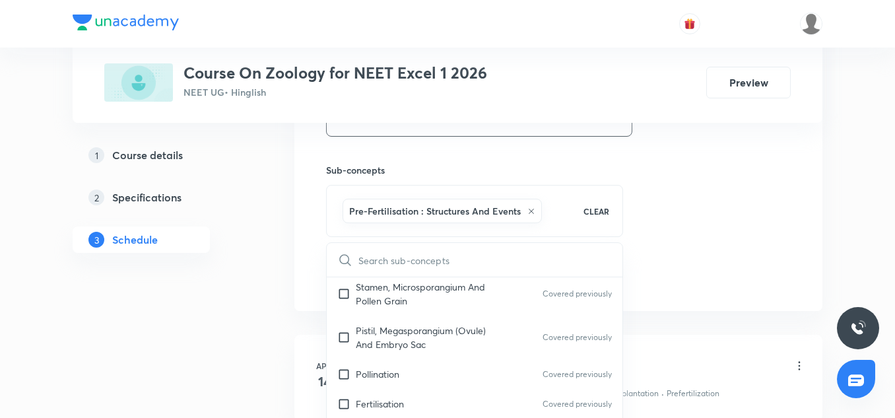
scroll to position [395, 0]
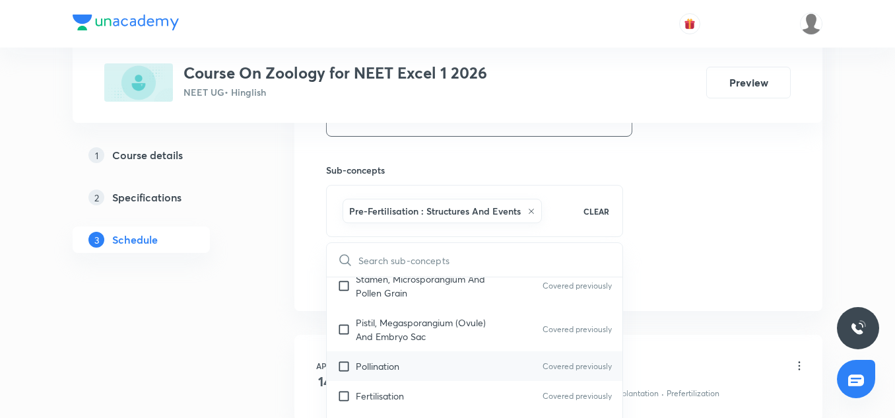
click at [381, 359] on p "Pollination" at bounding box center [378, 366] width 44 height 14
checkbox input "true"
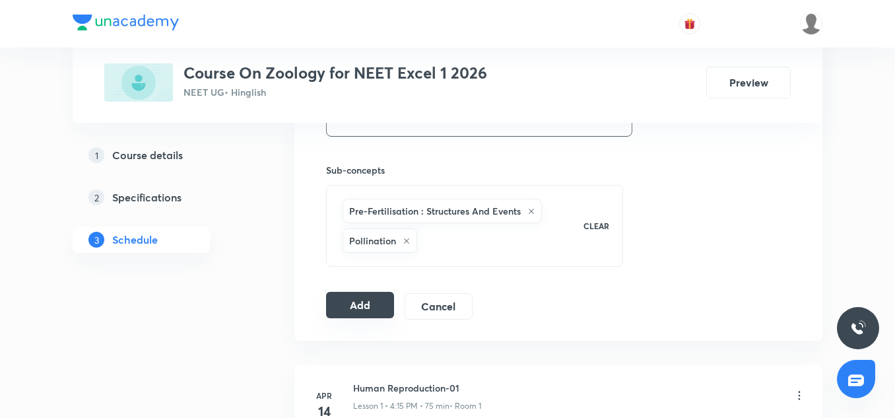
click at [370, 301] on button "Add" at bounding box center [360, 305] width 68 height 26
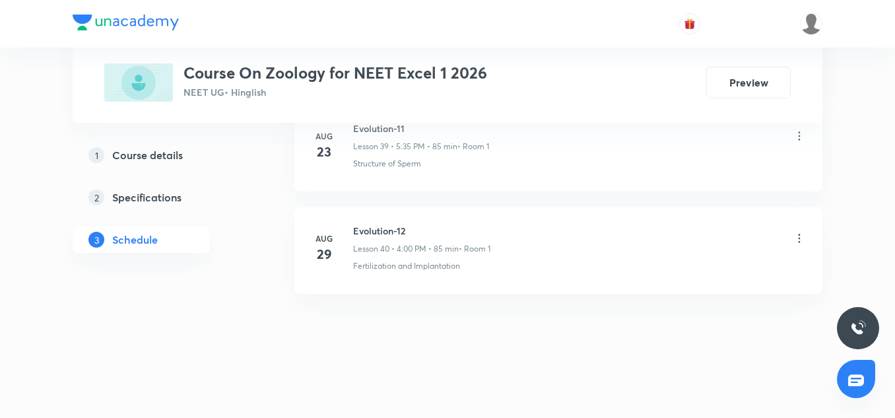
scroll to position [4171, 0]
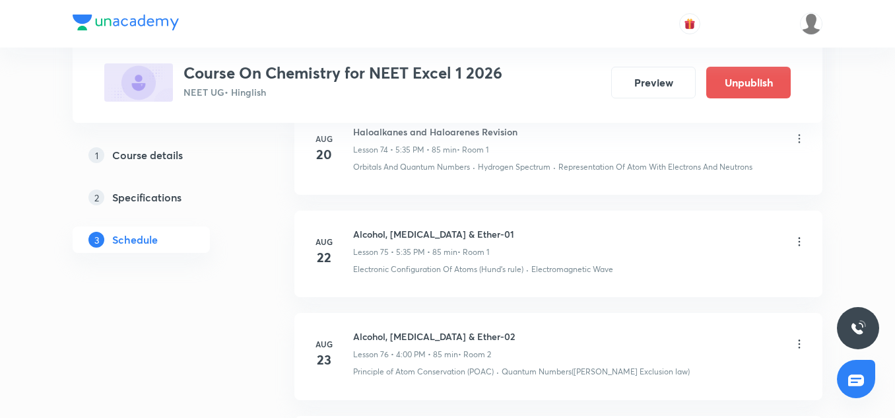
scroll to position [9113, 0]
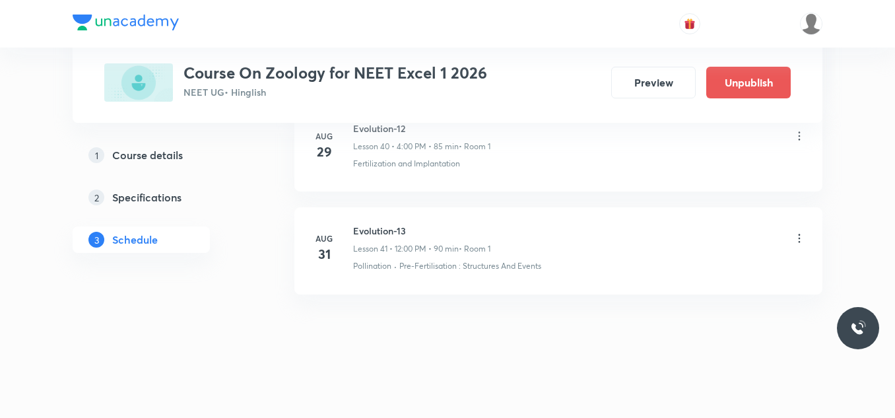
click at [801, 235] on icon at bounding box center [799, 238] width 13 height 13
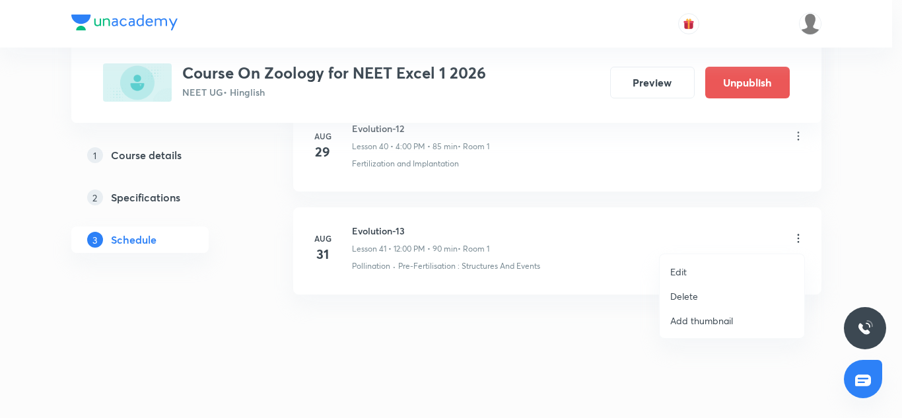
click at [694, 270] on li "Edit" at bounding box center [731, 271] width 145 height 24
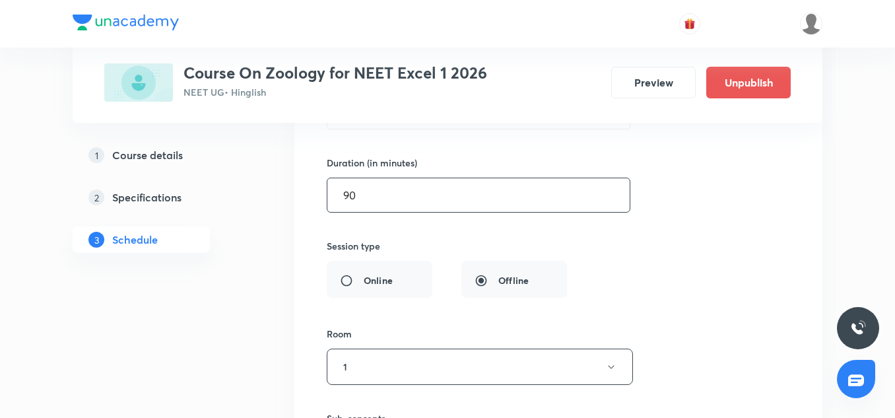
scroll to position [4515, 0]
click at [399, 199] on input "90" at bounding box center [478, 200] width 302 height 34
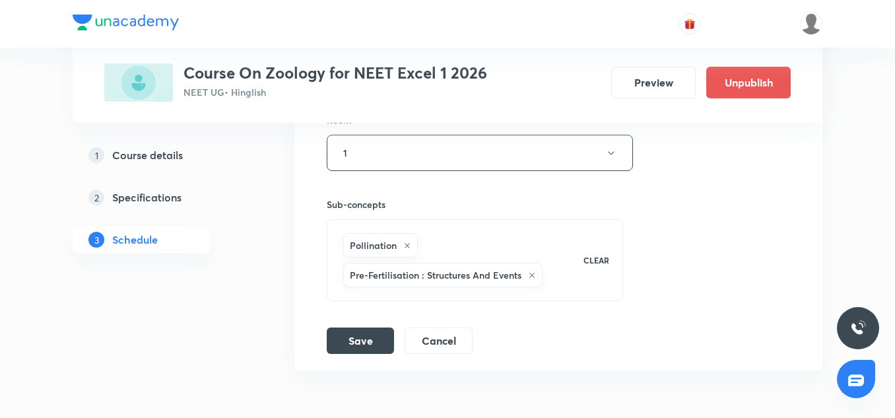
scroll to position [4810, 0]
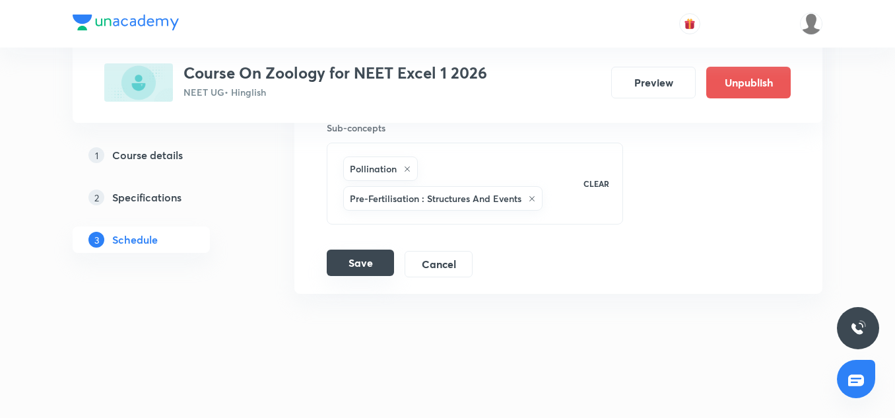
type input "120"
click at [370, 271] on button "Save" at bounding box center [360, 262] width 67 height 26
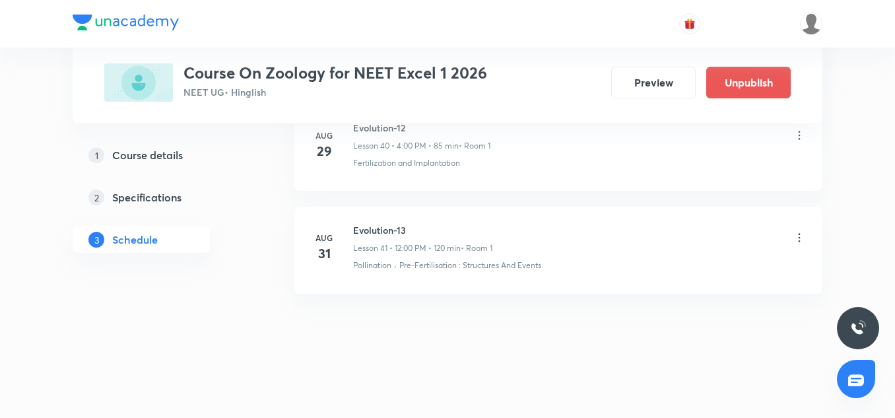
scroll to position [4273, 0]
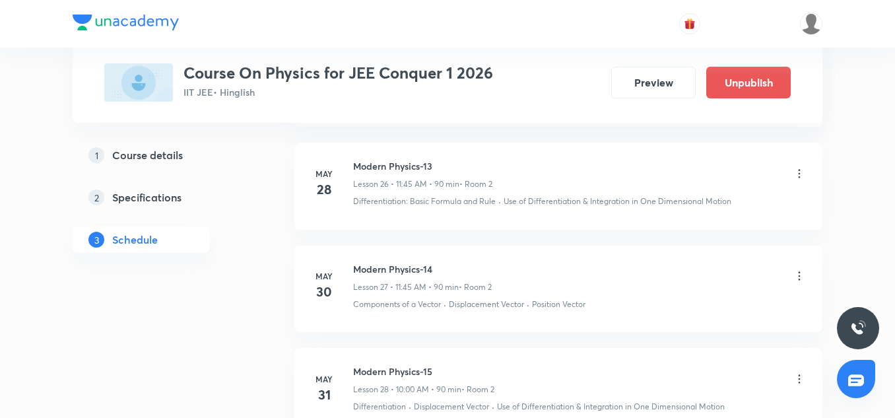
click at [677, 259] on li "[DATE] Modern Physics-14 Lesson 27 • 11:45 AM • 90 min • Room 2 Components of a…" at bounding box center [558, 289] width 528 height 86
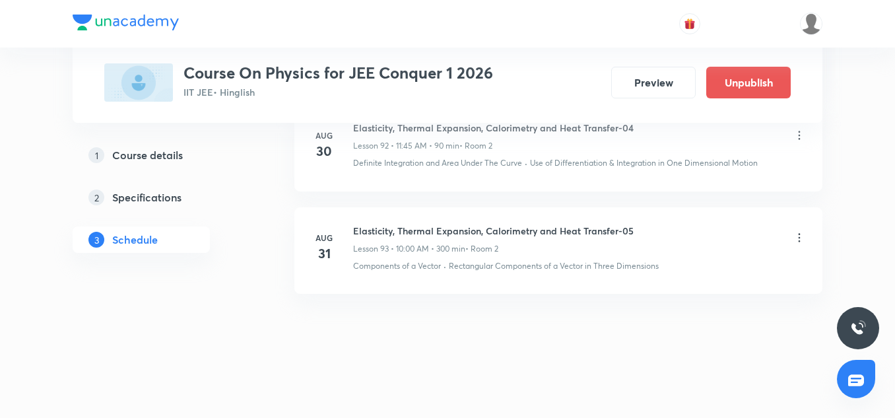
scroll to position [10200, 0]
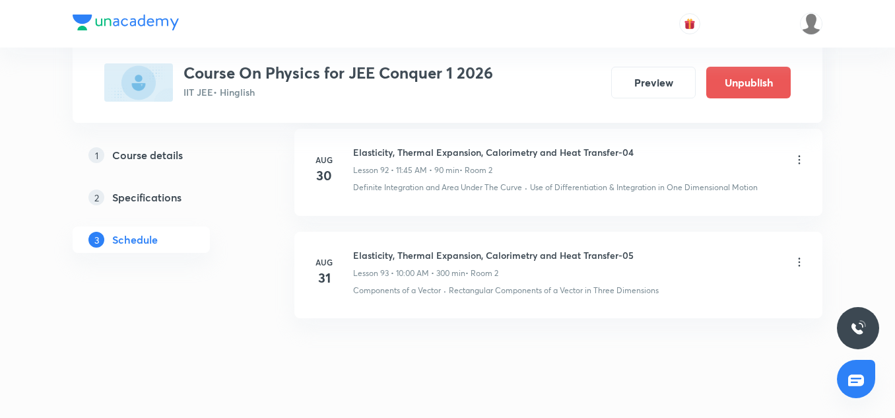
click at [407, 271] on p "Lesson 93 • 10:00 AM • 300 min" at bounding box center [409, 273] width 112 height 12
click at [428, 271] on p "Lesson 93 • 10:00 AM • 300 min" at bounding box center [409, 273] width 112 height 12
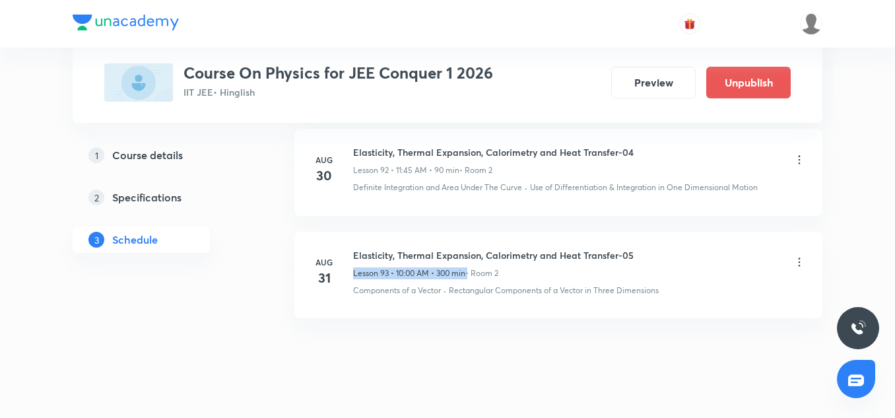
click at [428, 271] on p "Lesson 93 • 10:00 AM • 300 min" at bounding box center [409, 273] width 112 height 12
